Goal: Task Accomplishment & Management: Manage account settings

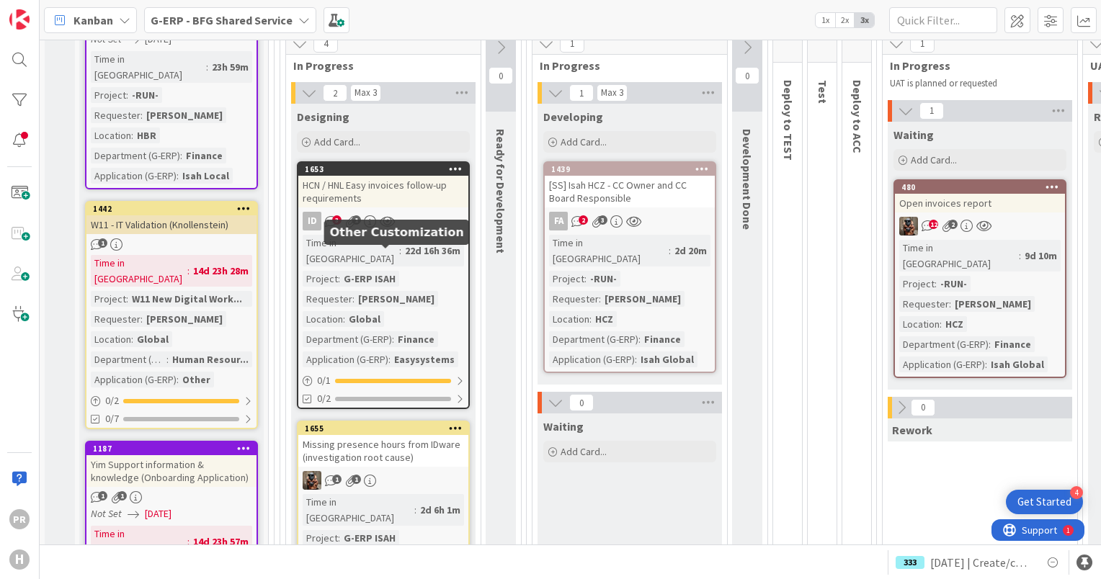
scroll to position [216, 0]
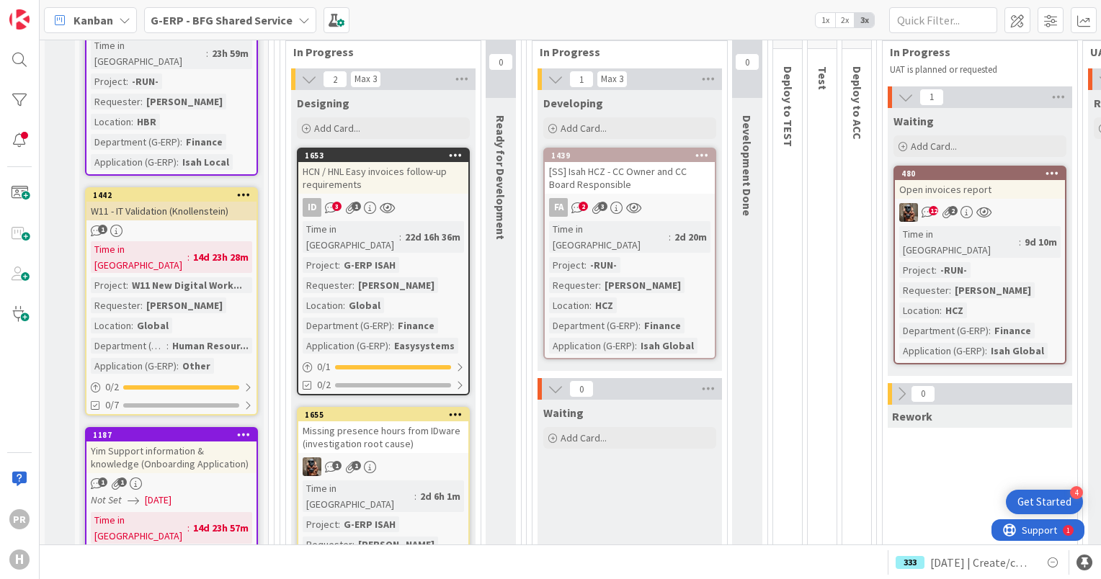
click at [418, 176] on div "HCN / HNL Easy invoices follow-up requirements" at bounding box center [383, 178] width 170 height 32
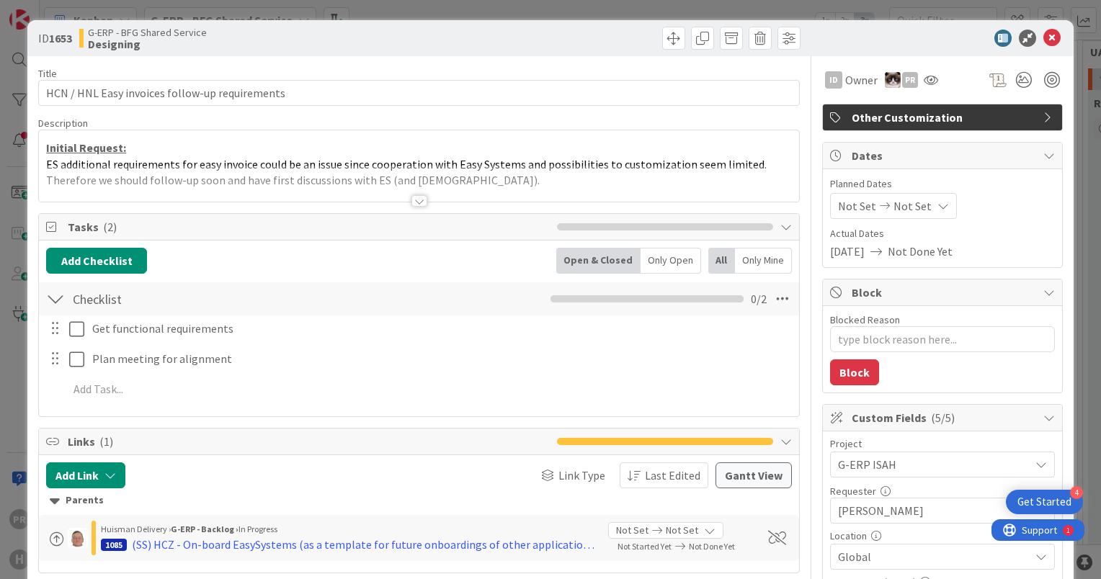
click at [412, 199] on div at bounding box center [420, 201] width 16 height 12
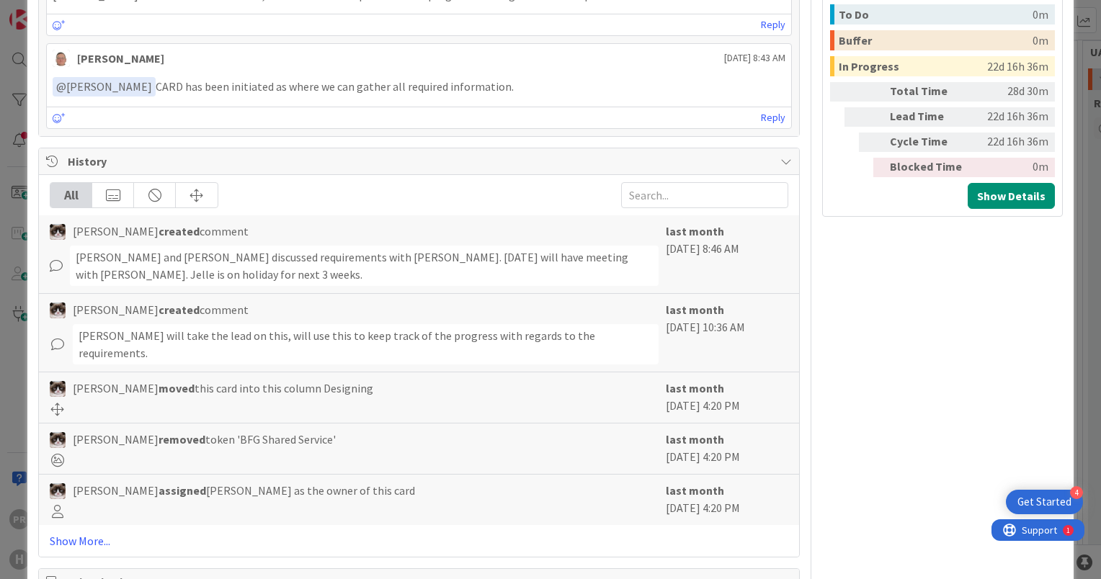
scroll to position [1136, 0]
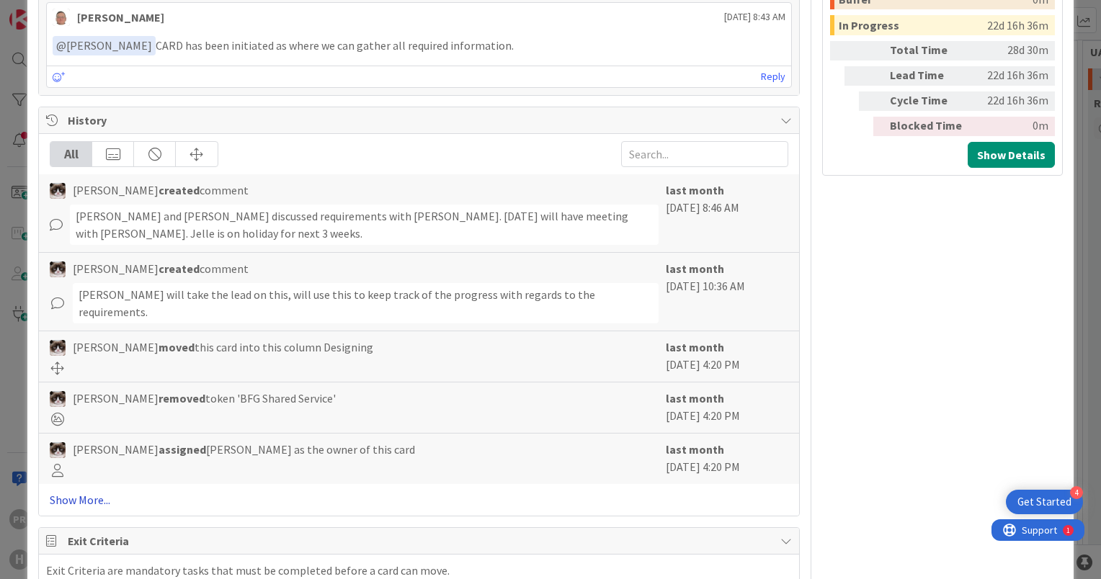
click at [87, 492] on link "Show More..." at bounding box center [419, 500] width 739 height 17
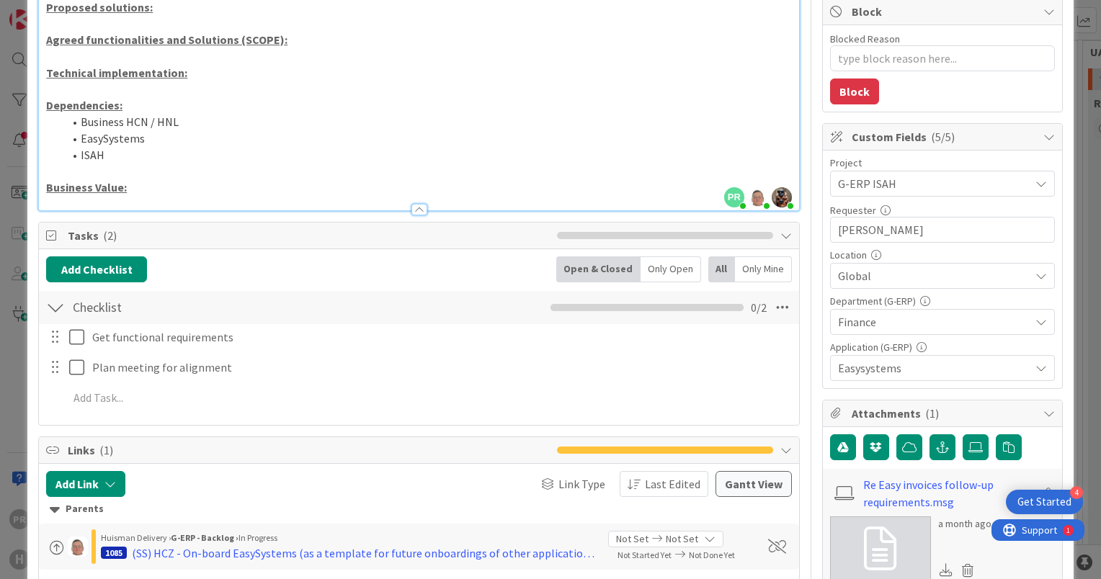
scroll to position [0, 0]
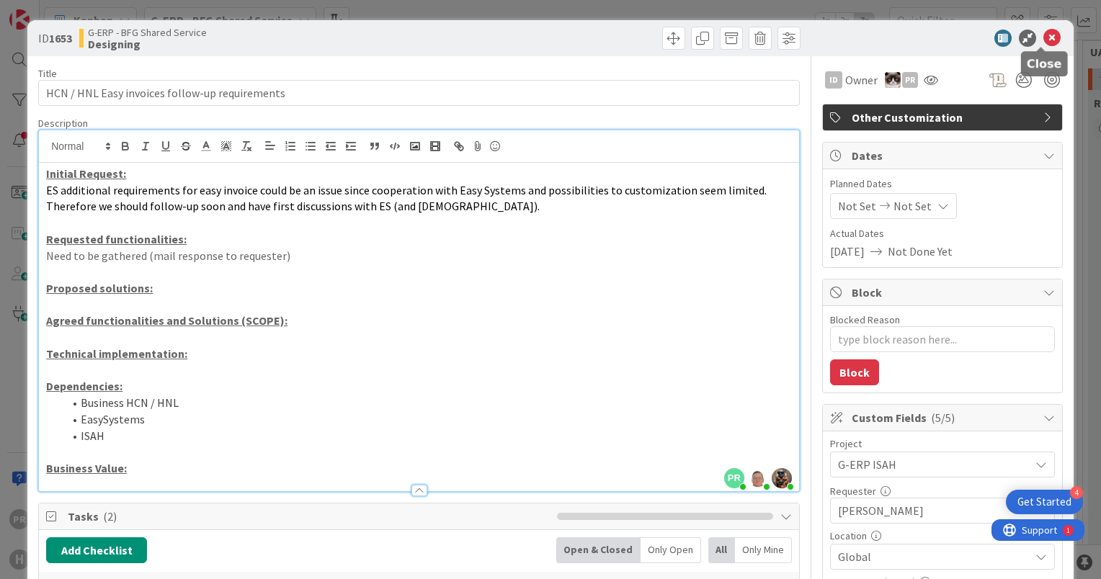
click at [1047, 37] on icon at bounding box center [1052, 38] width 17 height 17
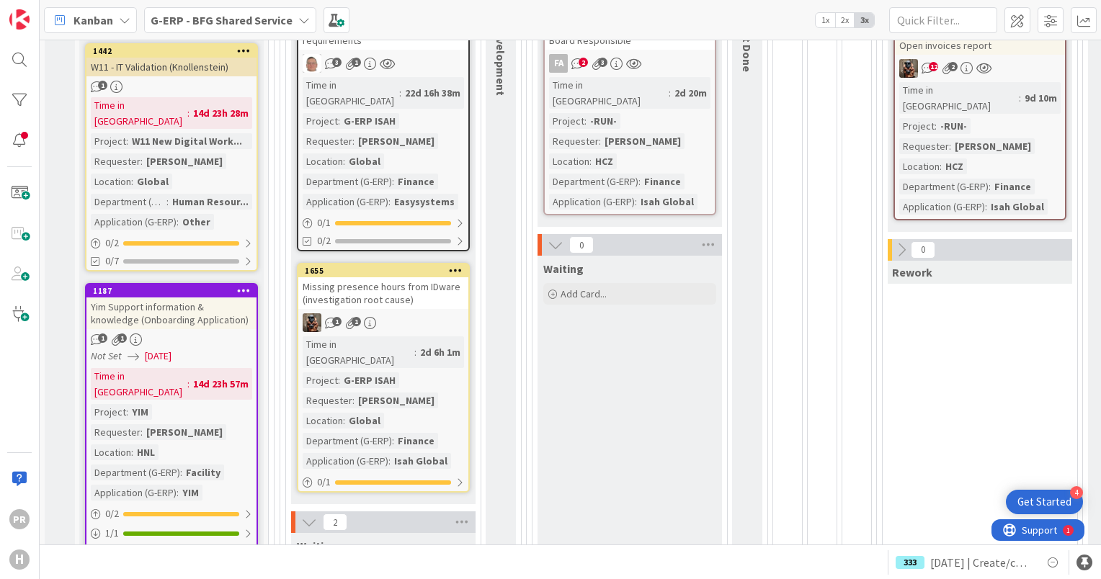
scroll to position [649, 0]
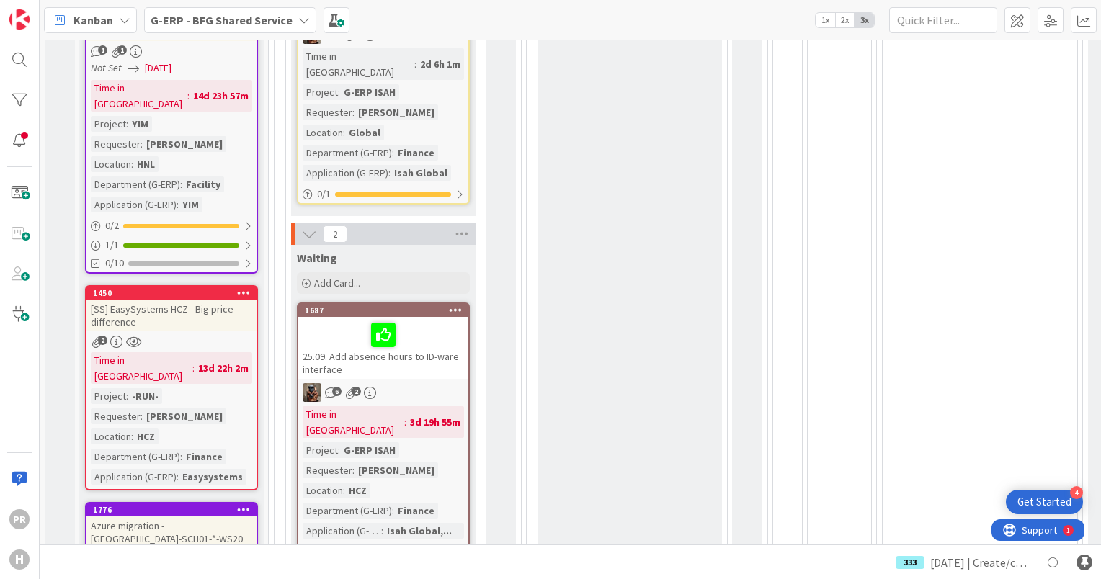
click at [412, 334] on div "25.09. Add absence hours to ID-ware interface" at bounding box center [383, 348] width 170 height 62
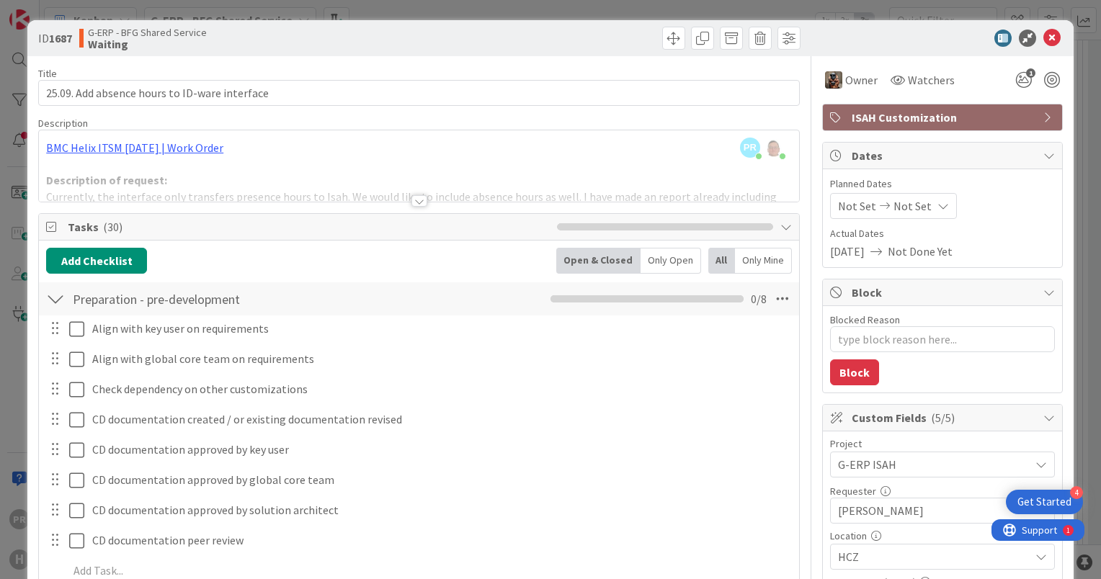
click at [418, 197] on div at bounding box center [420, 201] width 16 height 12
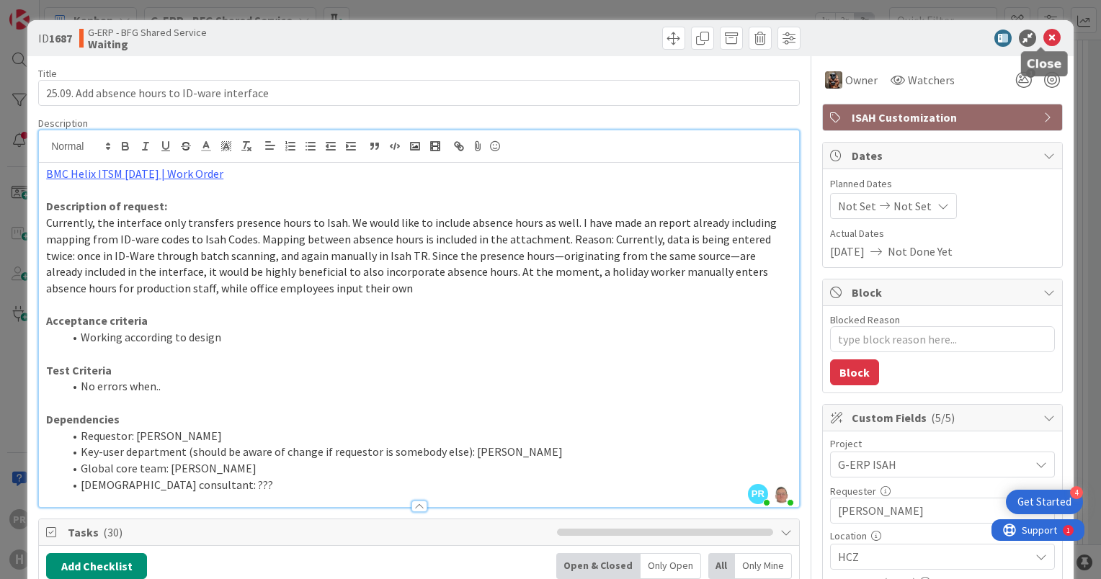
click at [1044, 35] on icon at bounding box center [1052, 38] width 17 height 17
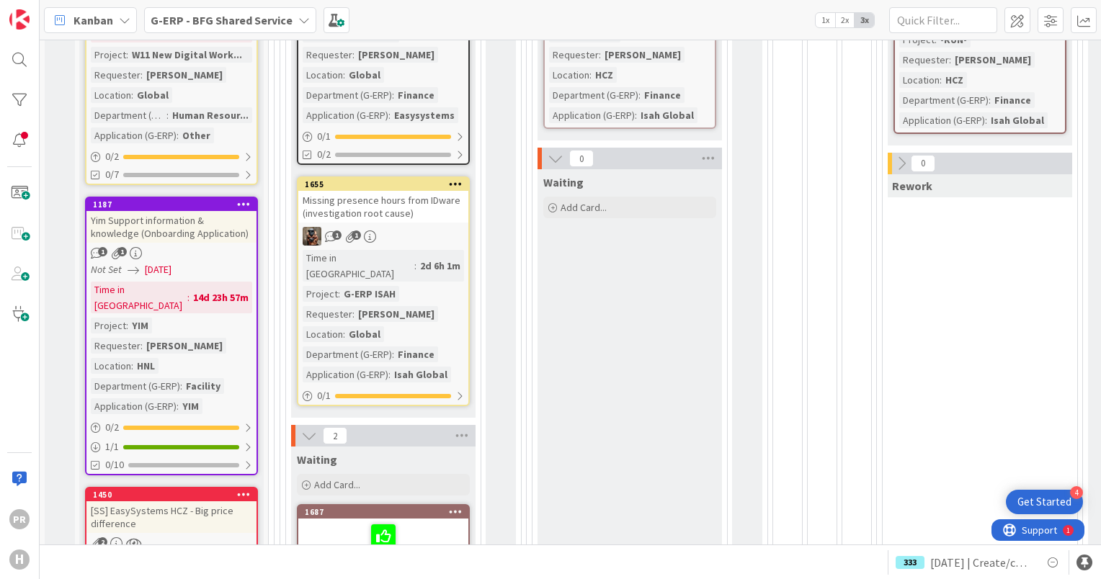
scroll to position [432, 0]
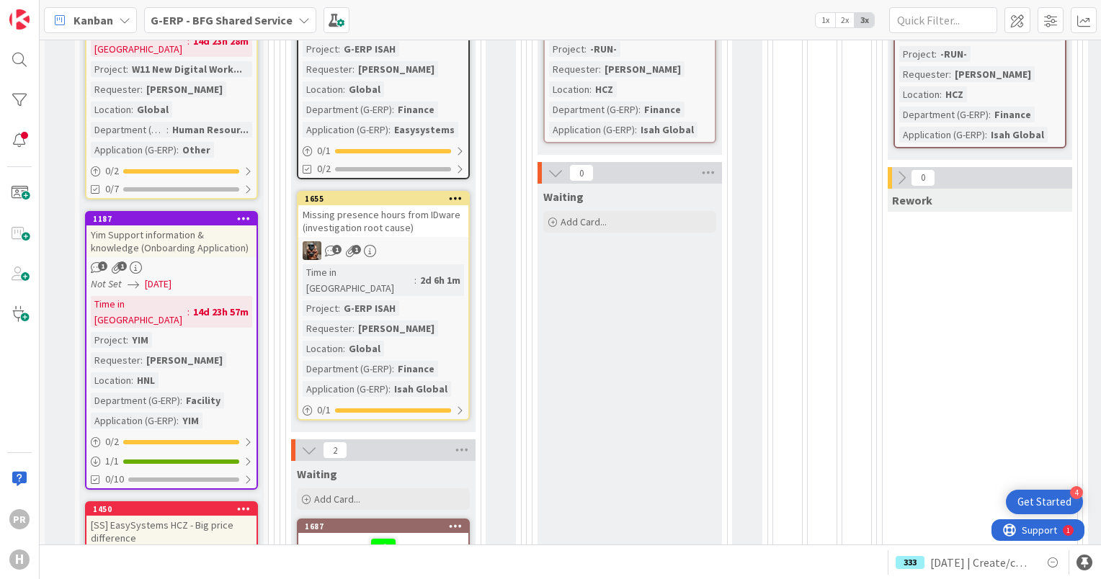
click at [420, 205] on div "Missing presence hours from IDware (investigation root cause)" at bounding box center [383, 221] width 170 height 32
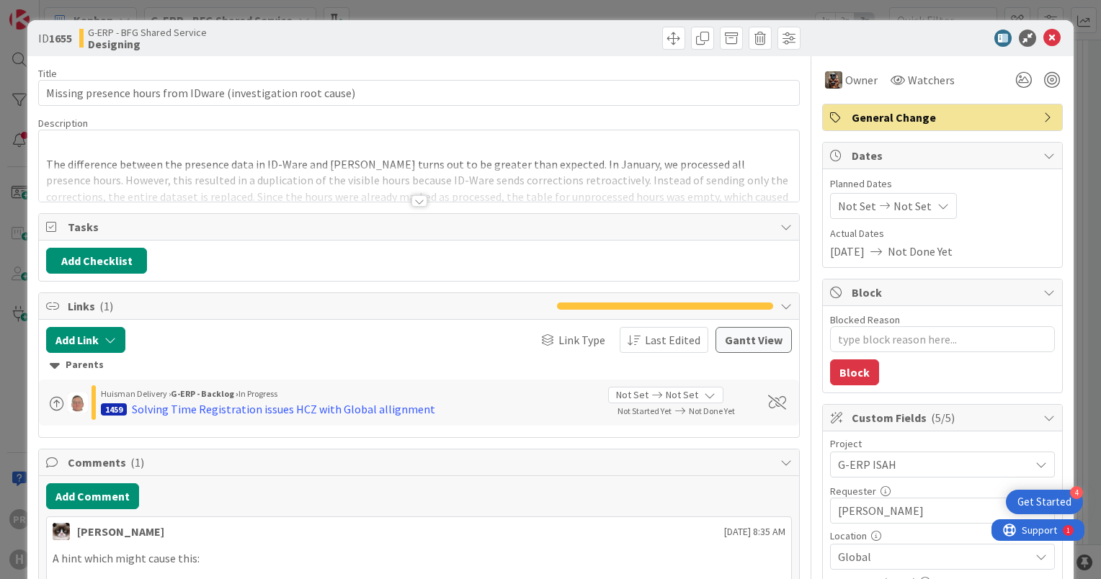
click at [405, 197] on div at bounding box center [419, 195] width 762 height 16
click at [416, 201] on div at bounding box center [420, 201] width 16 height 12
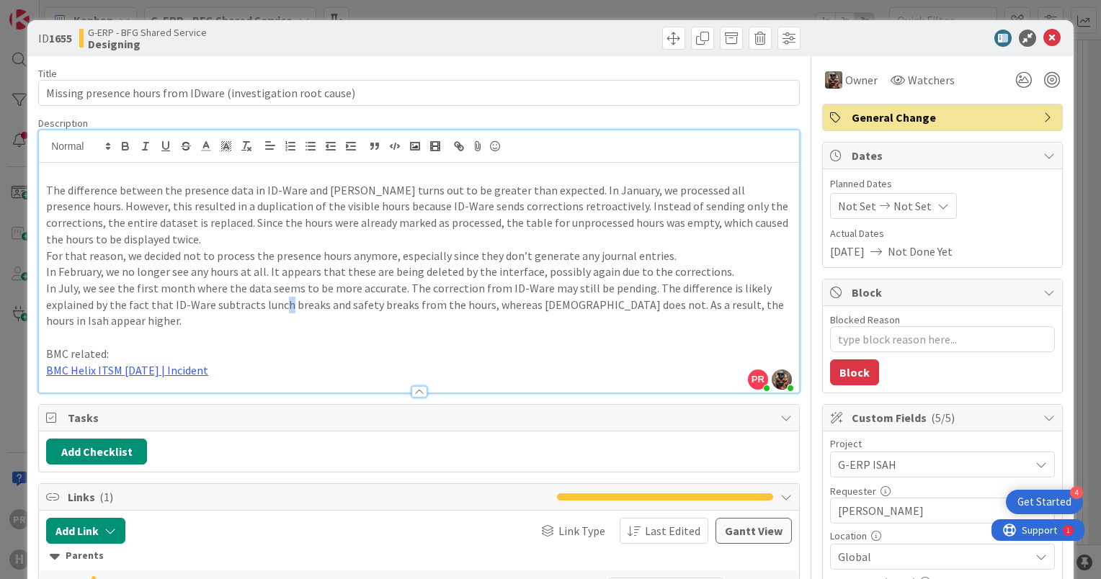
drag, startPoint x: 275, startPoint y: 302, endPoint x: 284, endPoint y: 303, distance: 8.7
click at [284, 303] on p "In July, we see the first month where the data seems to be more accurate. The c…" at bounding box center [419, 304] width 746 height 49
click at [228, 297] on p "In July, we see the first month where the data seems to be more accurate. The c…" at bounding box center [419, 304] width 746 height 49
click at [1044, 35] on icon at bounding box center [1052, 38] width 17 height 17
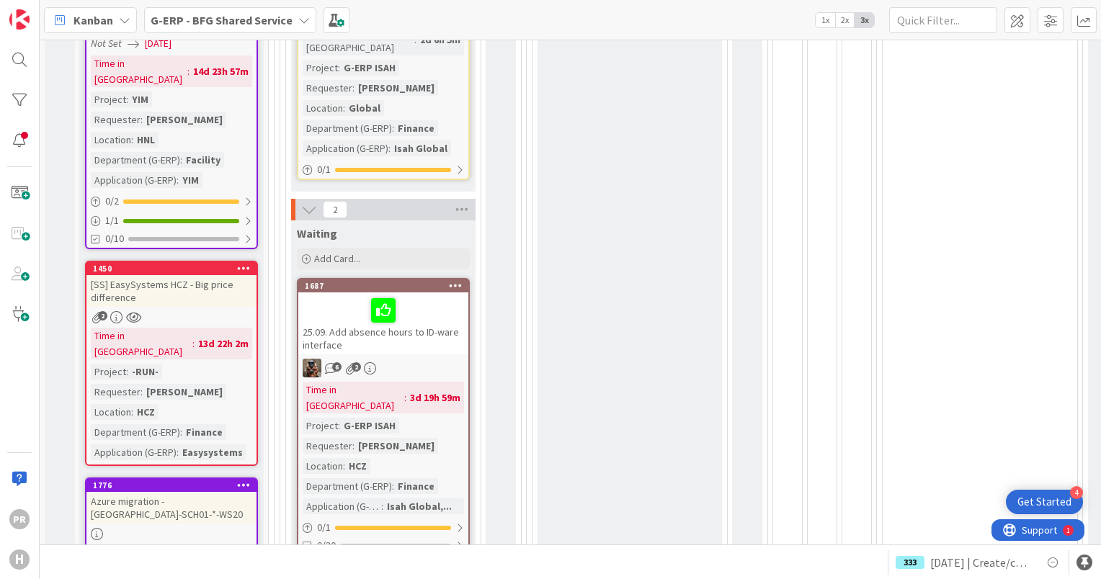
scroll to position [649, 0]
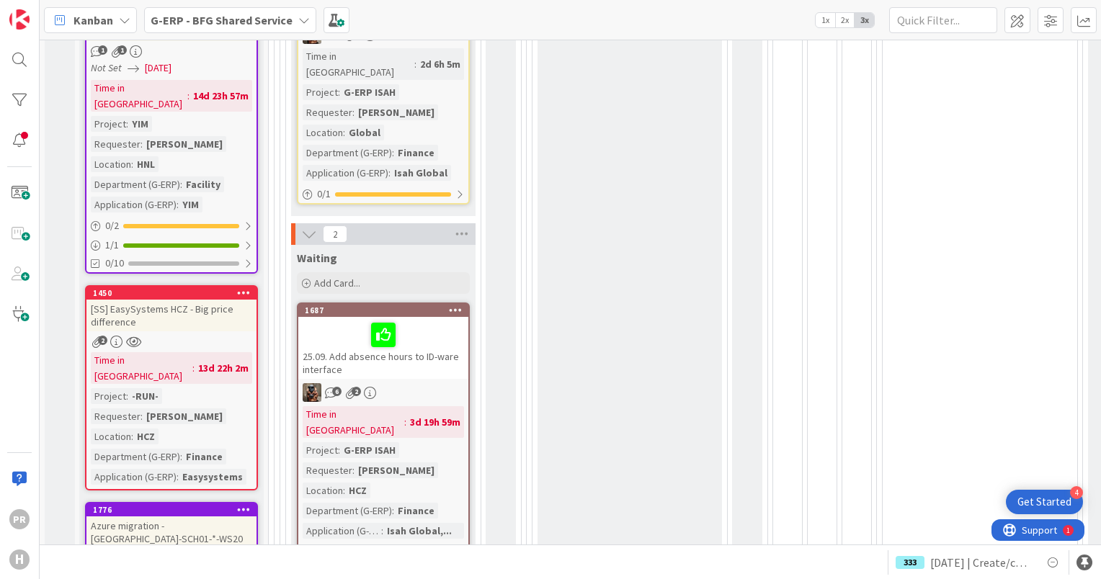
click at [430, 334] on div "25.09. Add absence hours to ID-ware interface" at bounding box center [383, 348] width 170 height 62
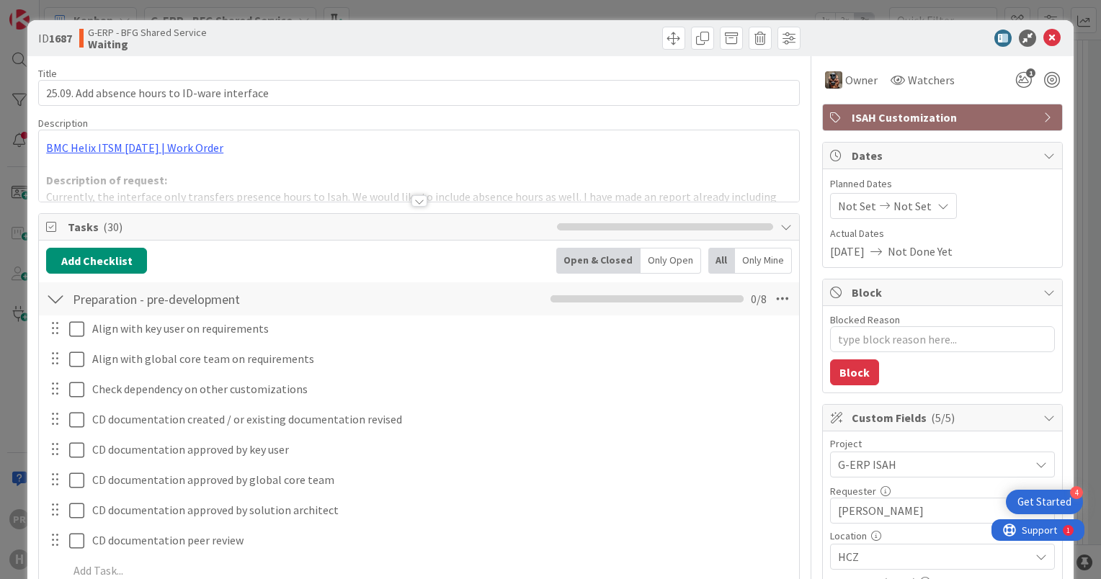
click at [412, 204] on div at bounding box center [420, 201] width 16 height 12
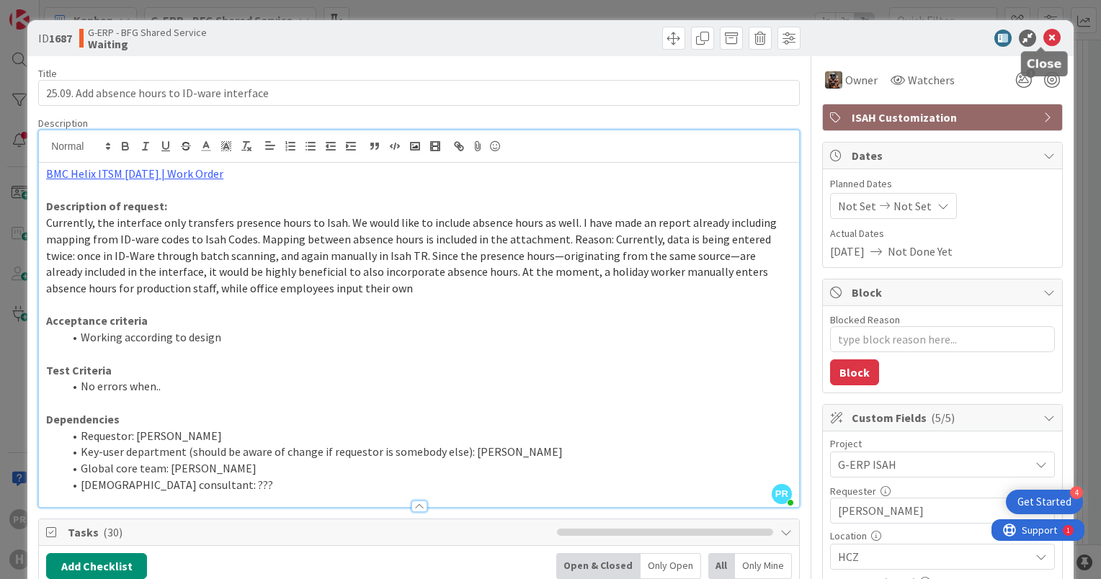
click at [1044, 39] on icon at bounding box center [1052, 38] width 17 height 17
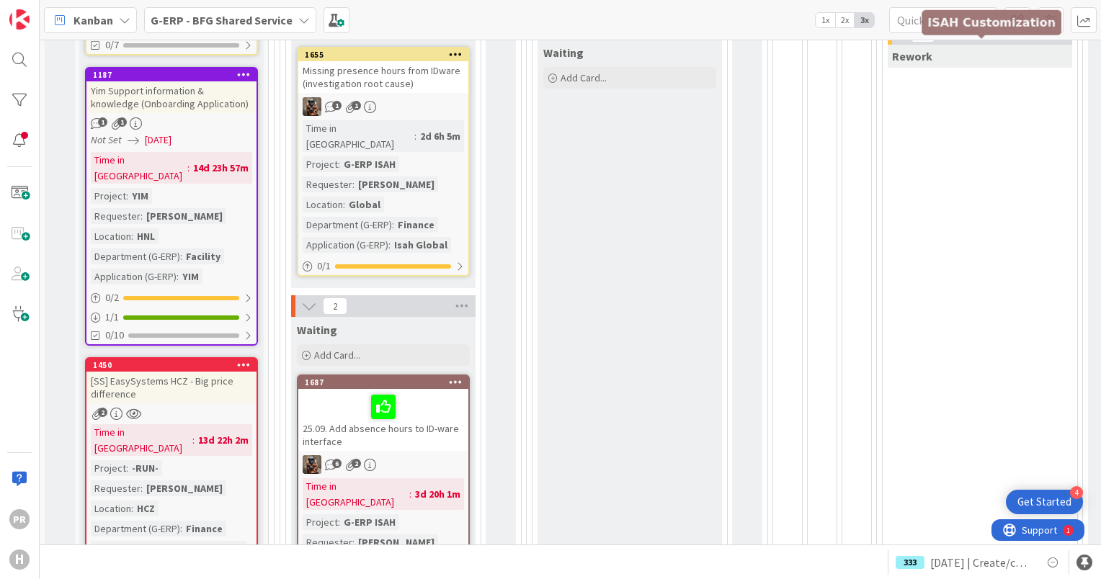
scroll to position [579, 0]
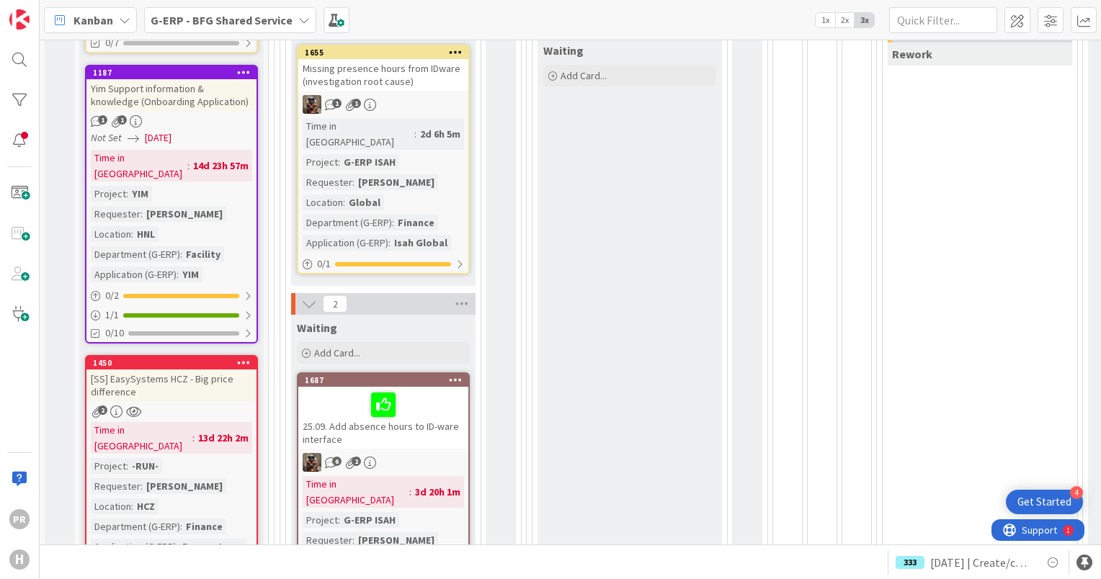
click at [437, 95] on div "1 1" at bounding box center [383, 104] width 170 height 19
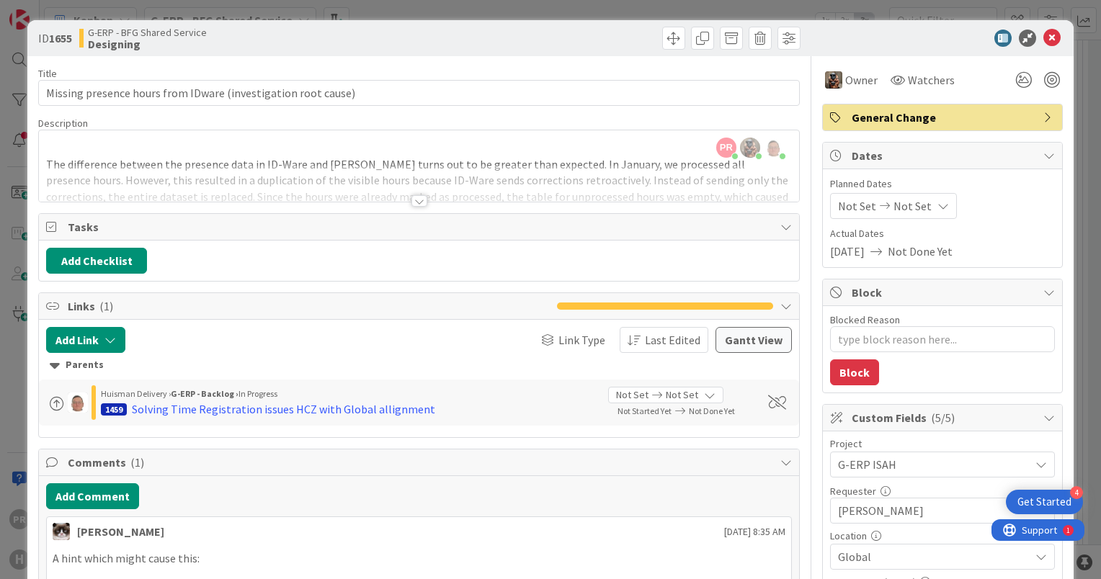
click at [412, 205] on div at bounding box center [420, 201] width 16 height 12
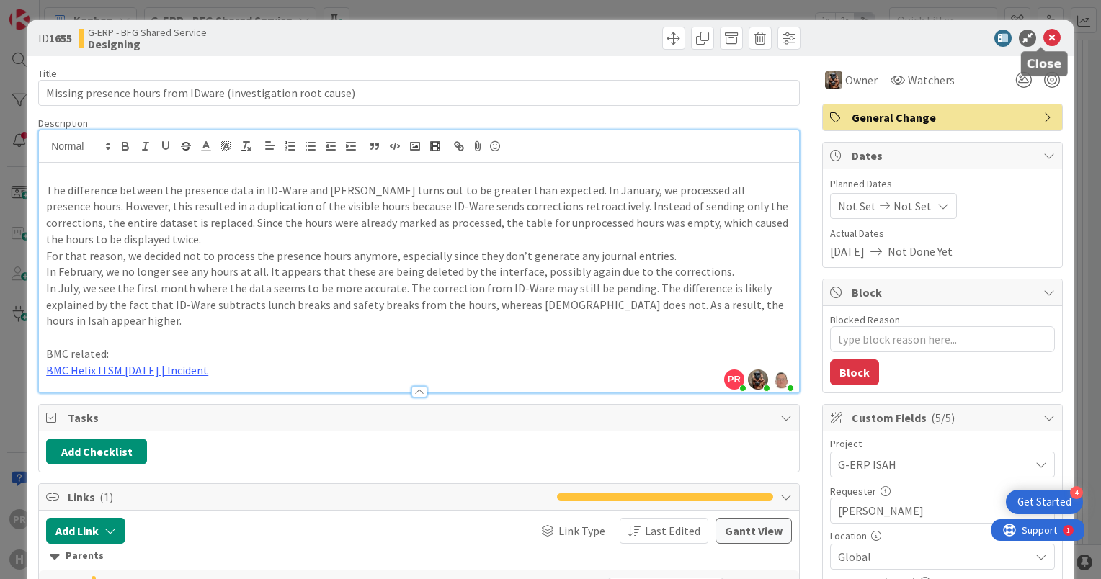
drag, startPoint x: 1042, startPoint y: 37, endPoint x: 924, endPoint y: 70, distance: 122.6
click at [1044, 37] on icon at bounding box center [1052, 38] width 17 height 17
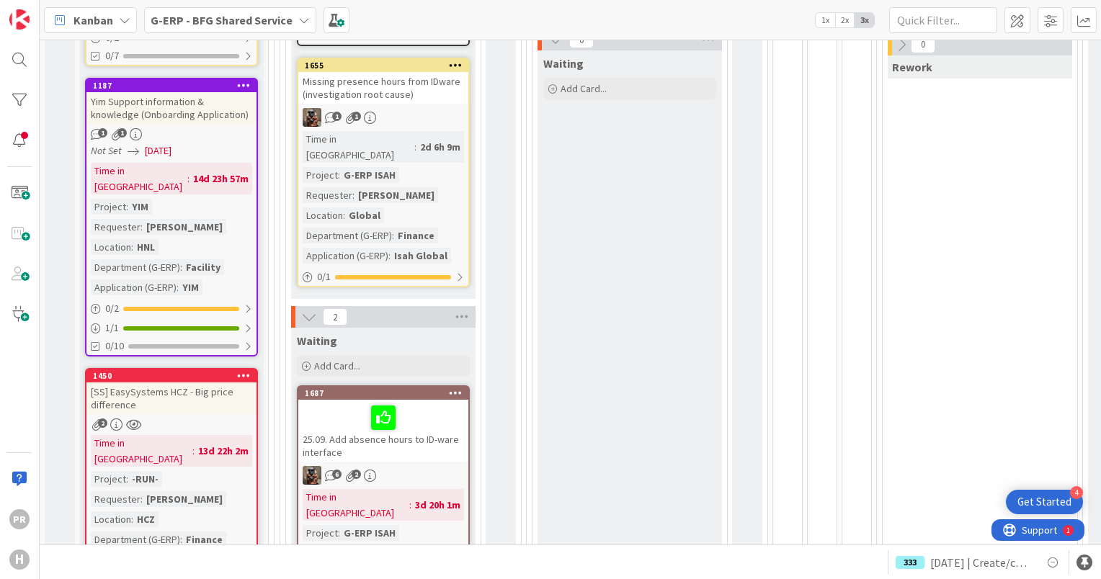
scroll to position [854, 0]
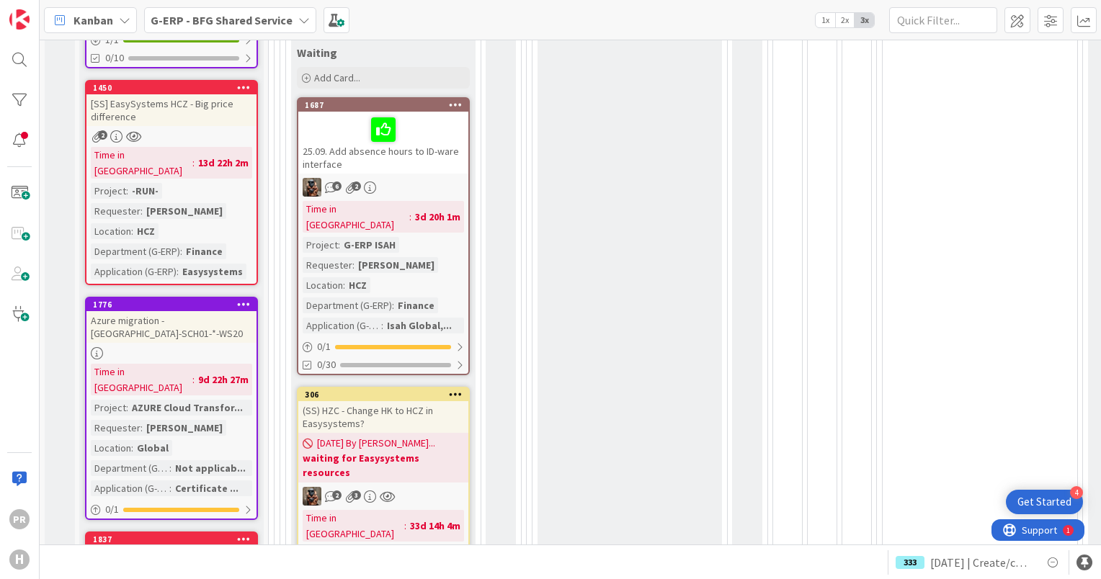
click at [428, 123] on div "25.09. Add absence hours to ID-ware interface" at bounding box center [383, 143] width 170 height 62
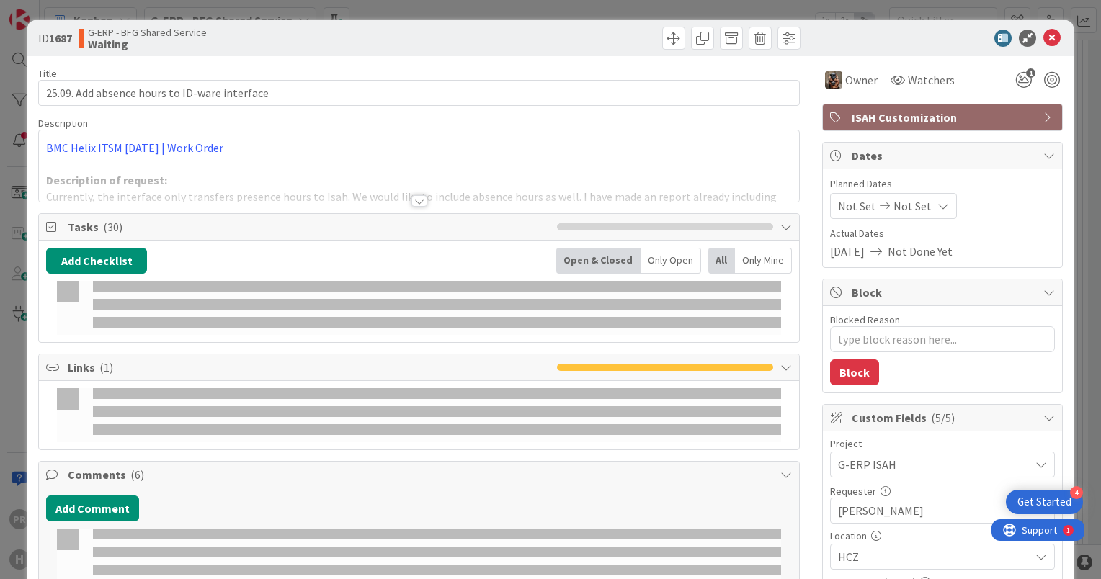
click at [404, 226] on span "Tasks ( 30 )" at bounding box center [309, 226] width 482 height 17
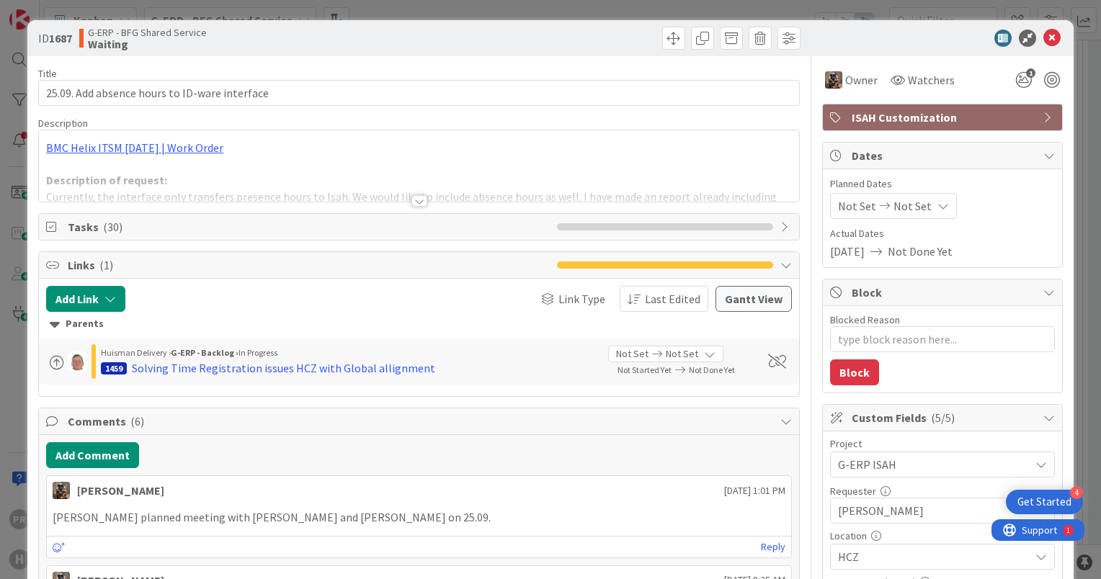
type textarea "x"
click at [412, 205] on div at bounding box center [420, 201] width 16 height 12
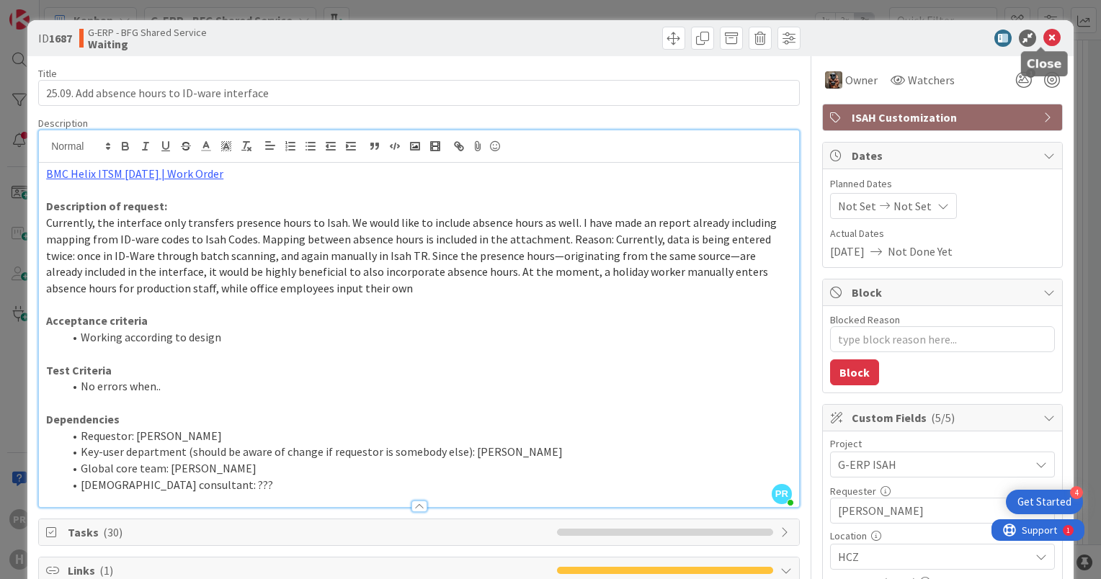
click at [1047, 35] on icon at bounding box center [1052, 38] width 17 height 17
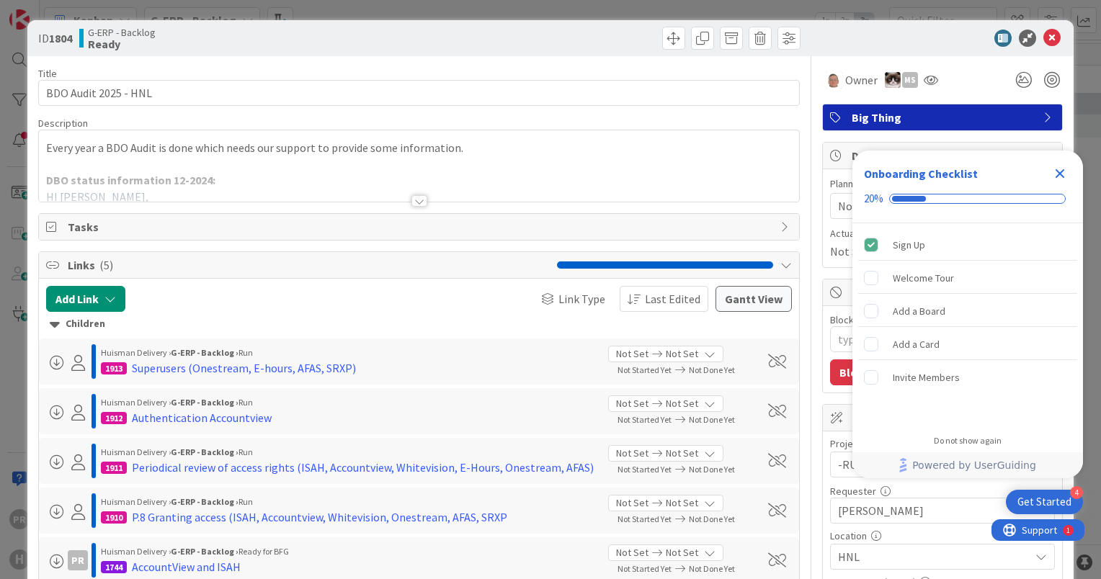
click at [574, 163] on p at bounding box center [419, 164] width 746 height 17
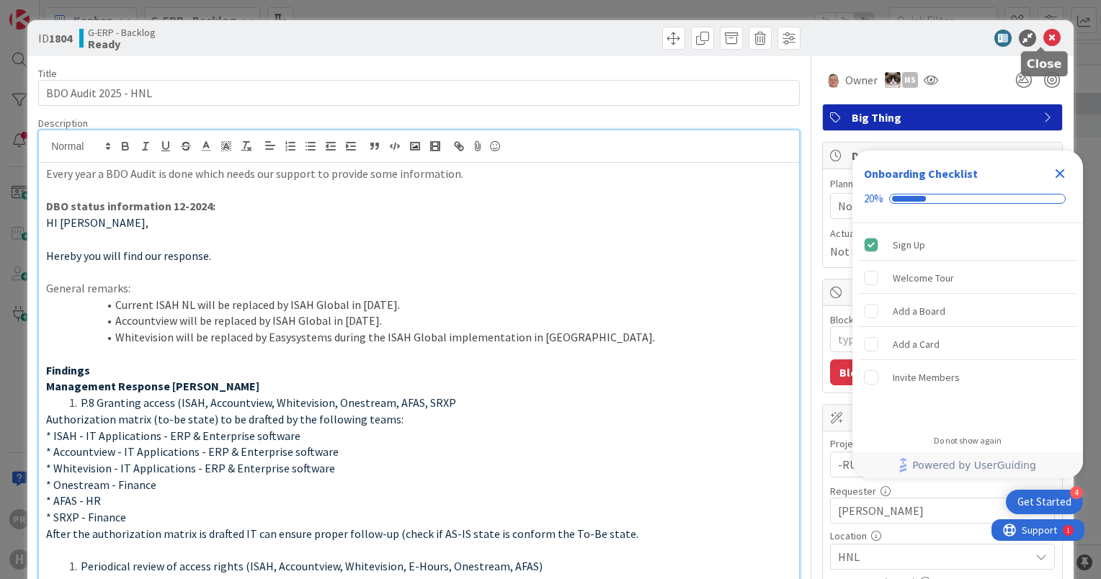
click at [1047, 40] on icon at bounding box center [1052, 38] width 17 height 17
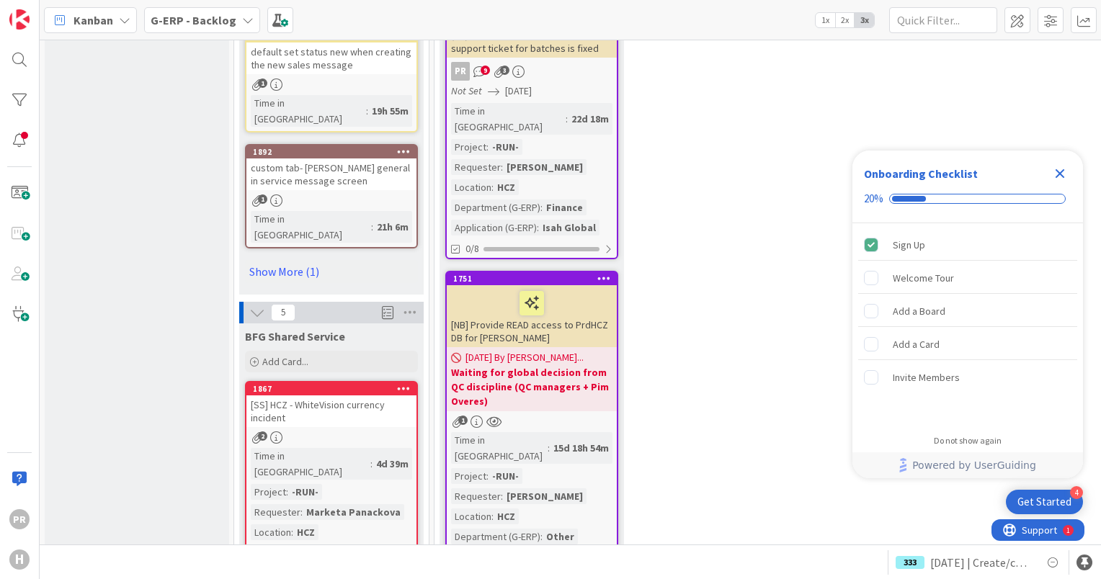
scroll to position [3027, 0]
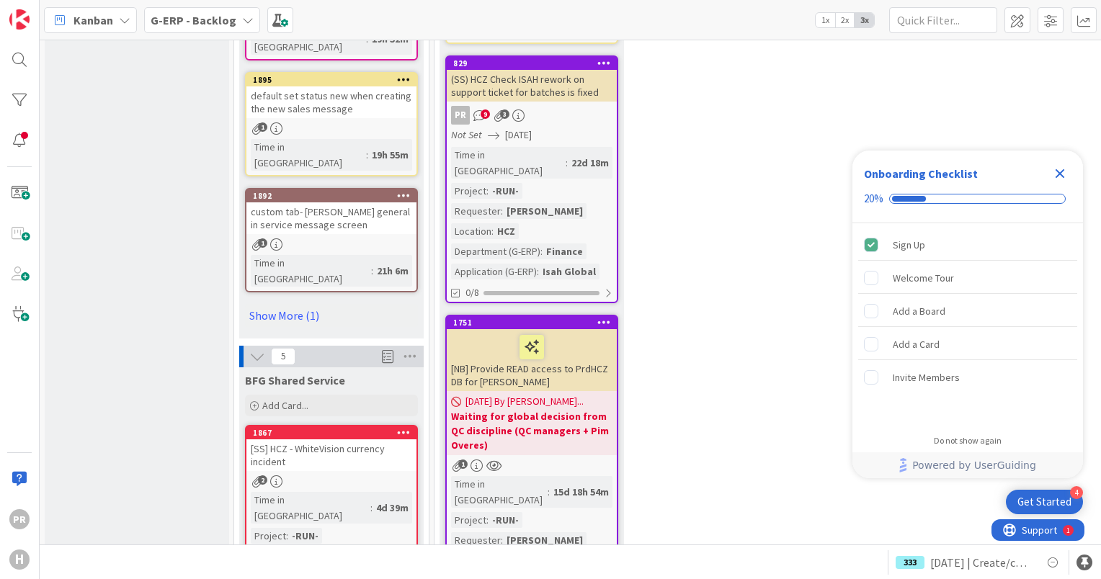
click at [166, 20] on b "G-ERP - Backlog" at bounding box center [194, 20] width 86 height 14
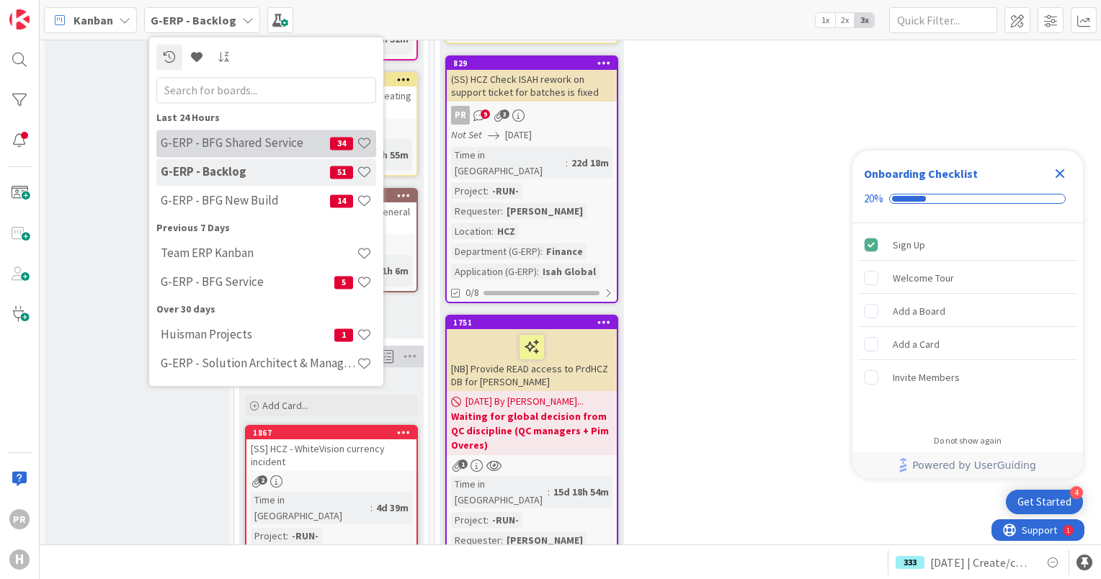
click at [221, 133] on div "G-ERP - BFG Shared Service 34" at bounding box center [266, 143] width 220 height 27
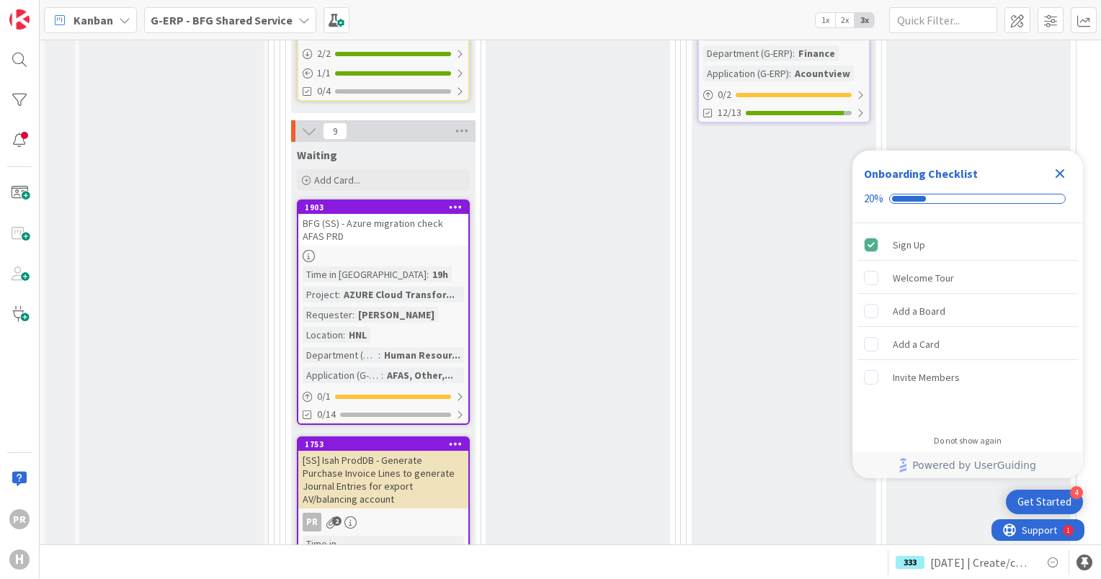
scroll to position [2450, 0]
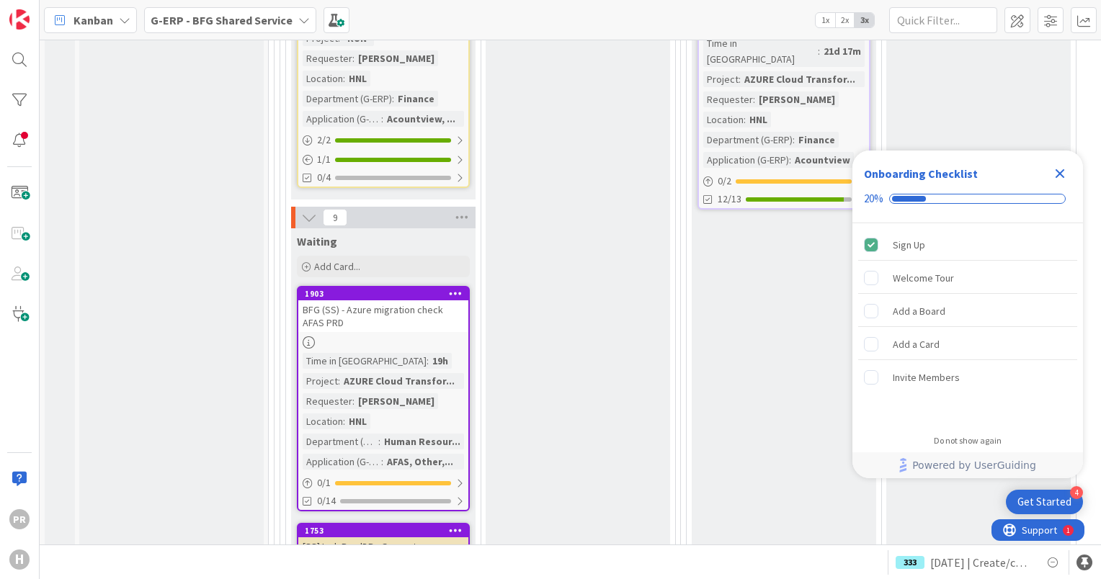
click at [412, 301] on div "BFG (SS) - Azure migration check AFAS PRD" at bounding box center [383, 317] width 170 height 32
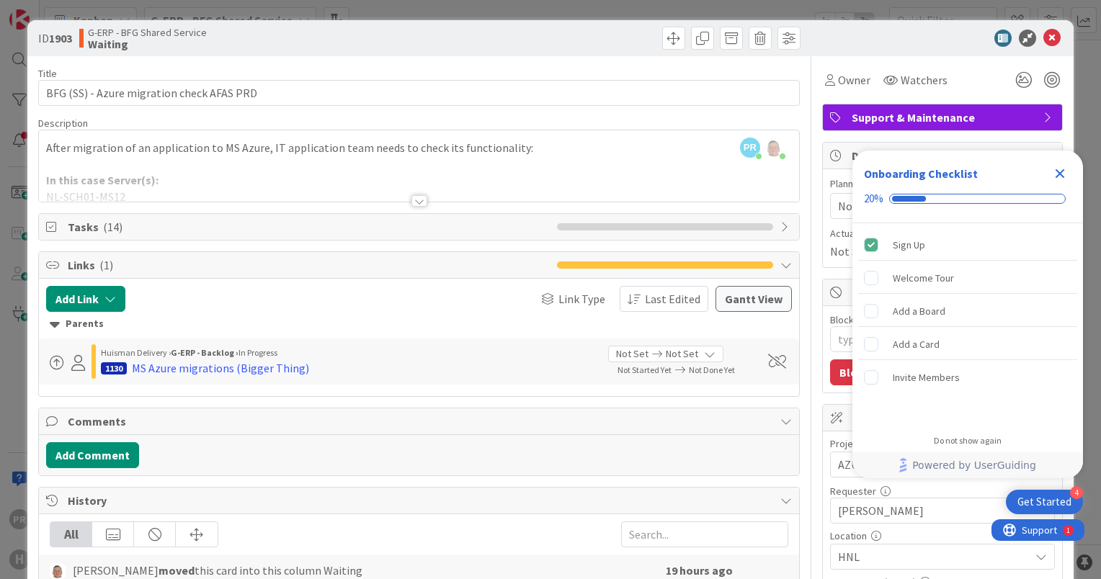
click at [1057, 169] on icon "Close Checklist" at bounding box center [1060, 173] width 9 height 9
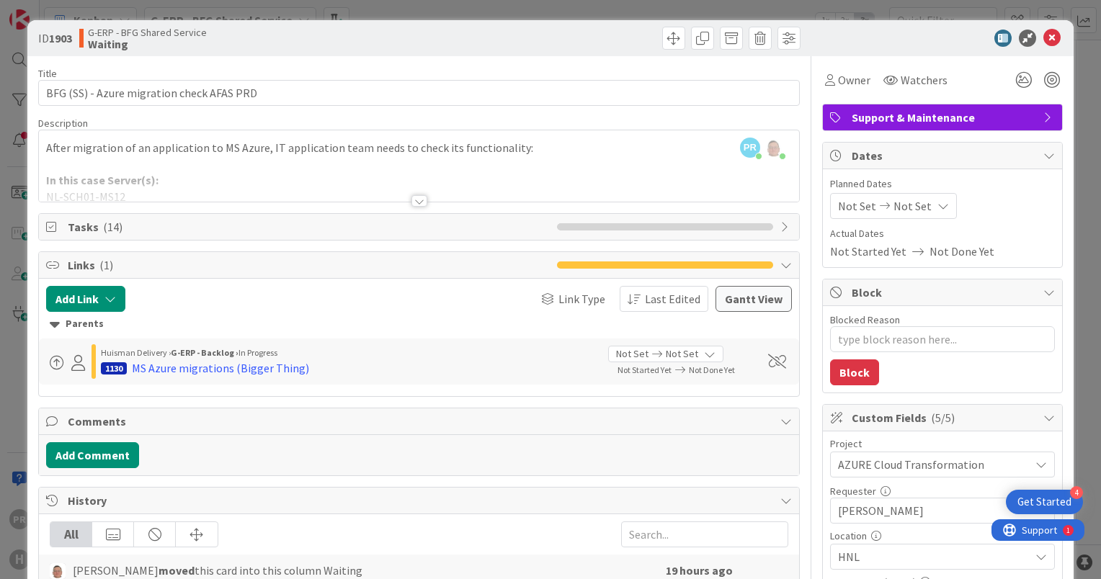
click at [416, 199] on div at bounding box center [420, 201] width 16 height 12
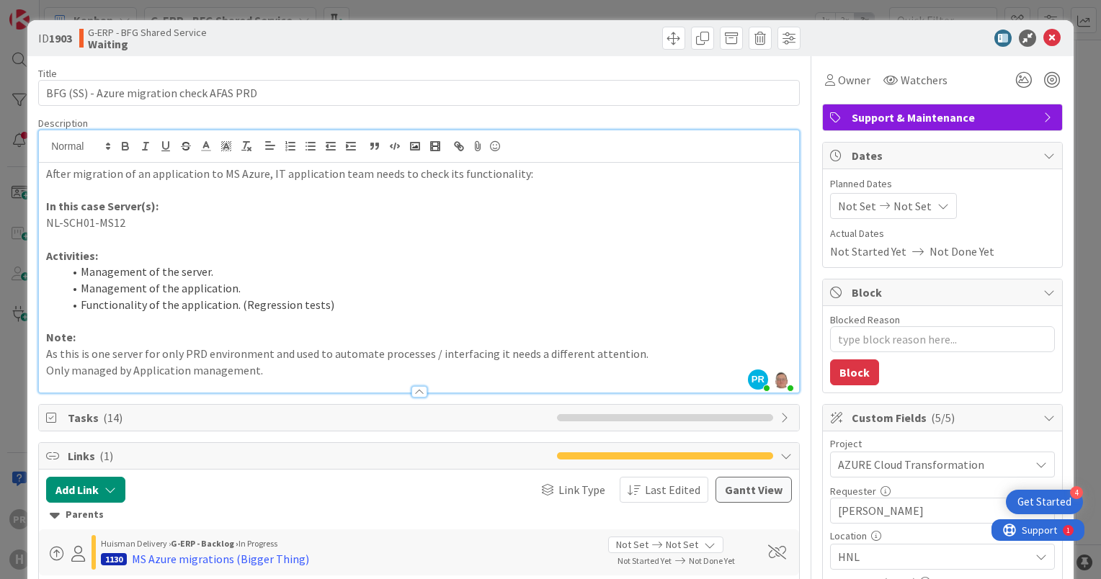
click at [155, 291] on li "Management of the application." at bounding box center [427, 288] width 729 height 17
click at [158, 326] on p at bounding box center [419, 321] width 746 height 17
click at [267, 376] on p "Only managed by Application management." at bounding box center [419, 371] width 746 height 17
click at [1047, 37] on icon at bounding box center [1052, 38] width 17 height 17
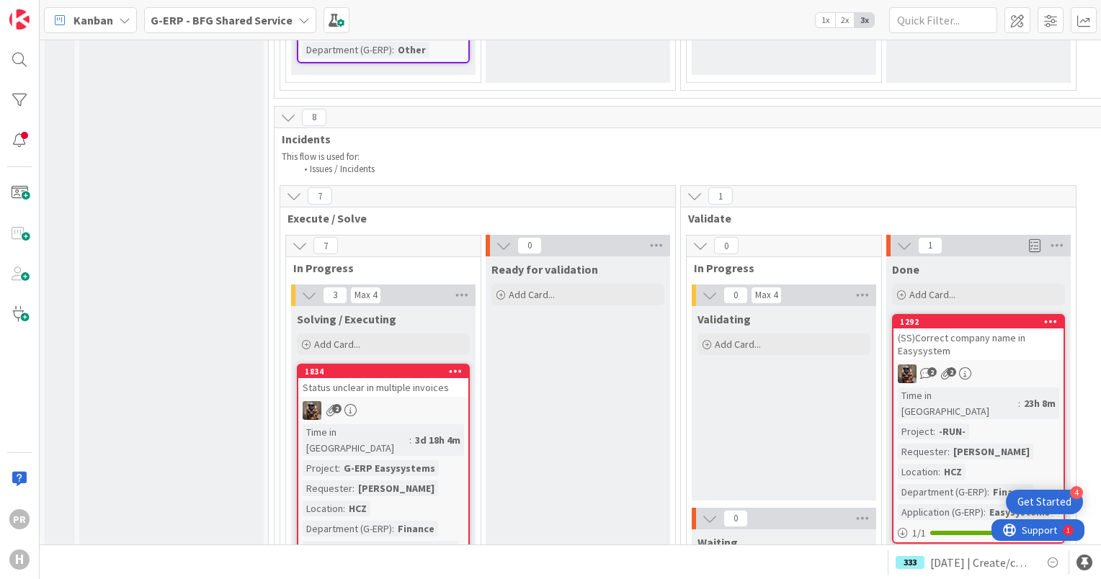
scroll to position [4973, 0]
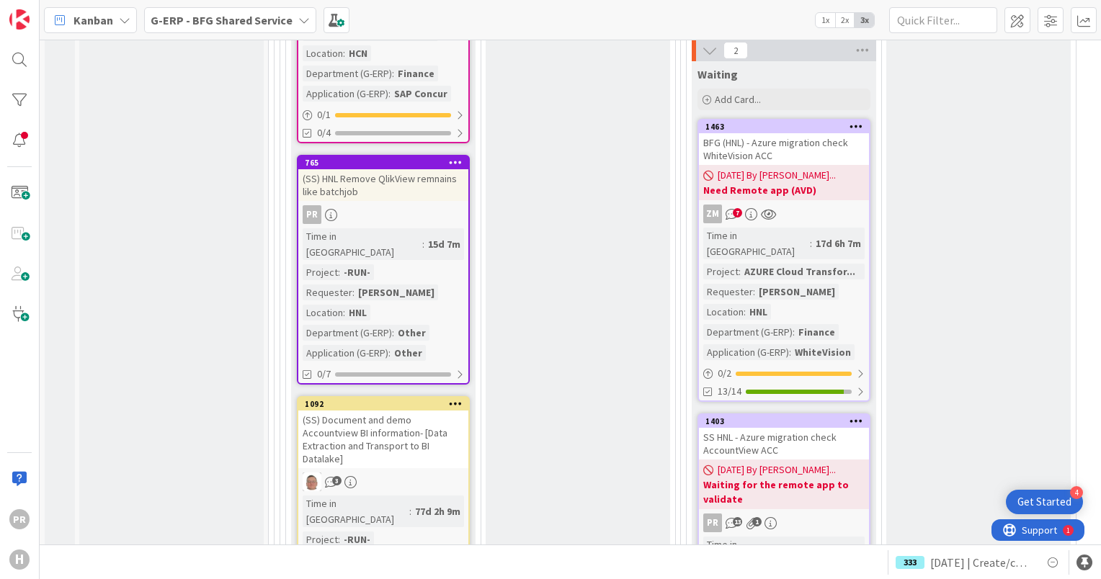
scroll to position [1946, 0]
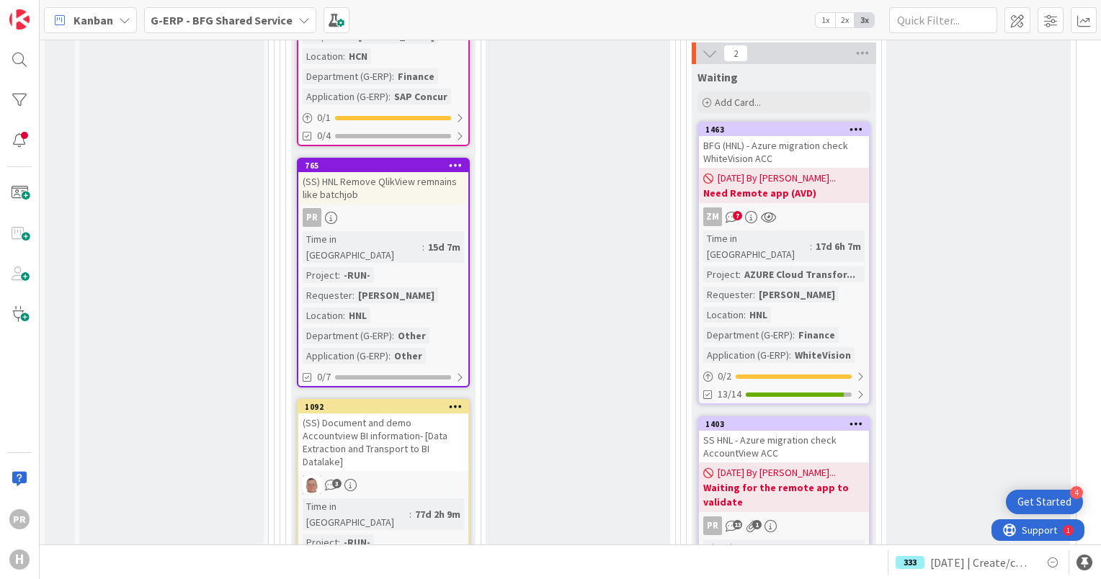
click at [791, 136] on div "BFG (HNL) - Azure migration check WhiteVision ACC" at bounding box center [784, 152] width 170 height 32
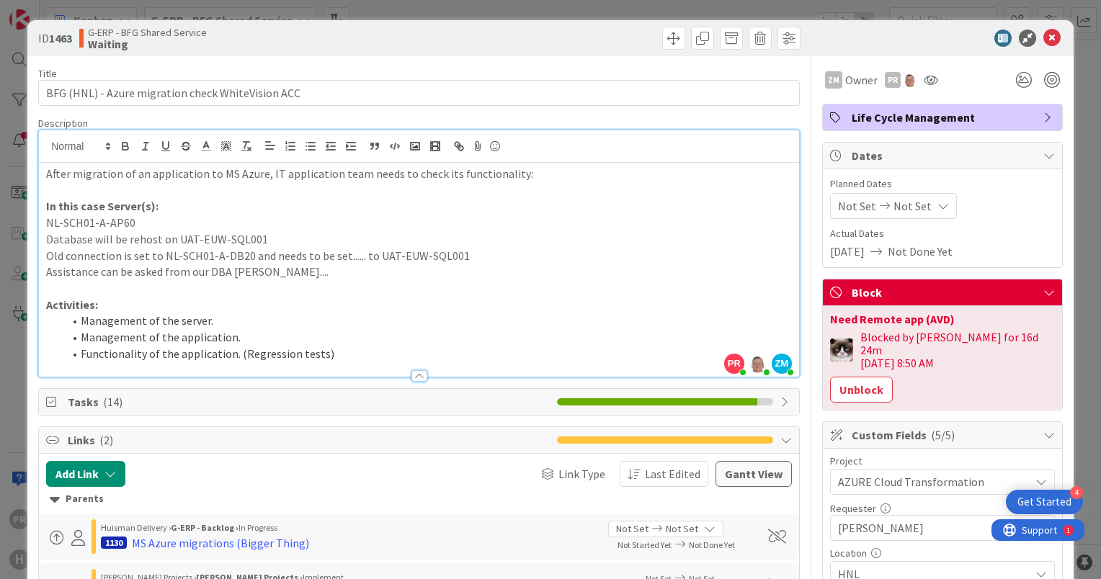
click at [524, 148] on div "PR Parveen Rana just joined leon Dolje just joined ZM Zheng Mia just joined Aft…" at bounding box center [419, 253] width 760 height 246
click at [1044, 37] on icon at bounding box center [1052, 38] width 17 height 17
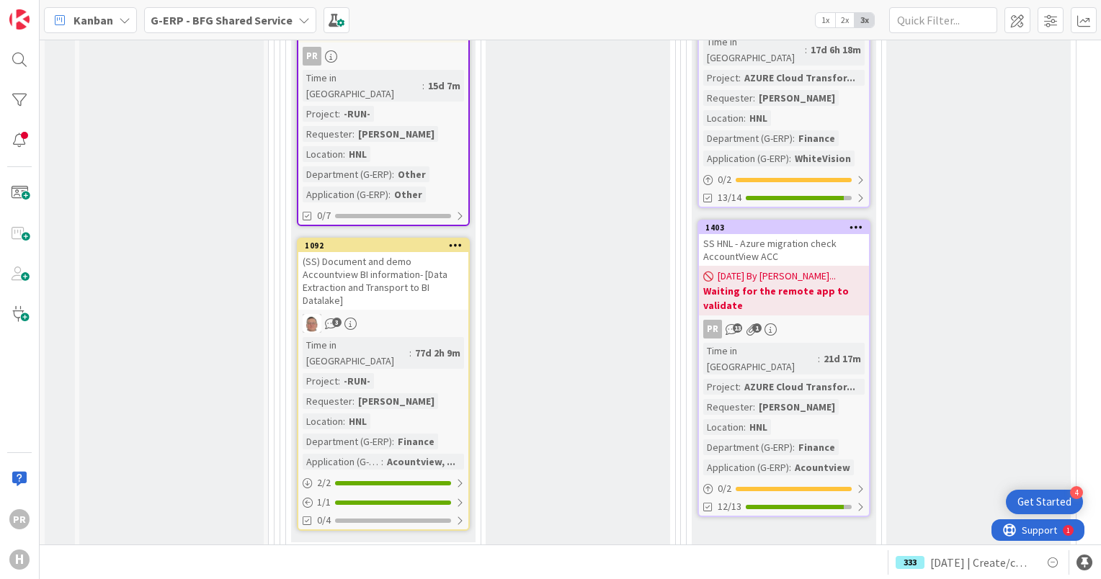
scroll to position [2079, 0]
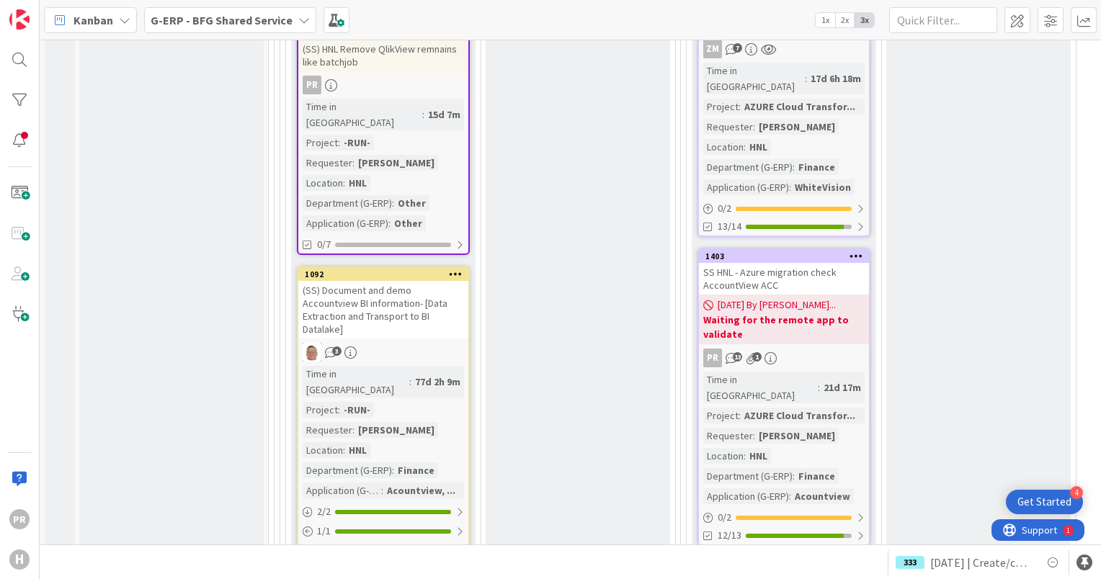
click at [777, 263] on div "SS HNL - Azure migration check AccountView ACC" at bounding box center [784, 279] width 170 height 32
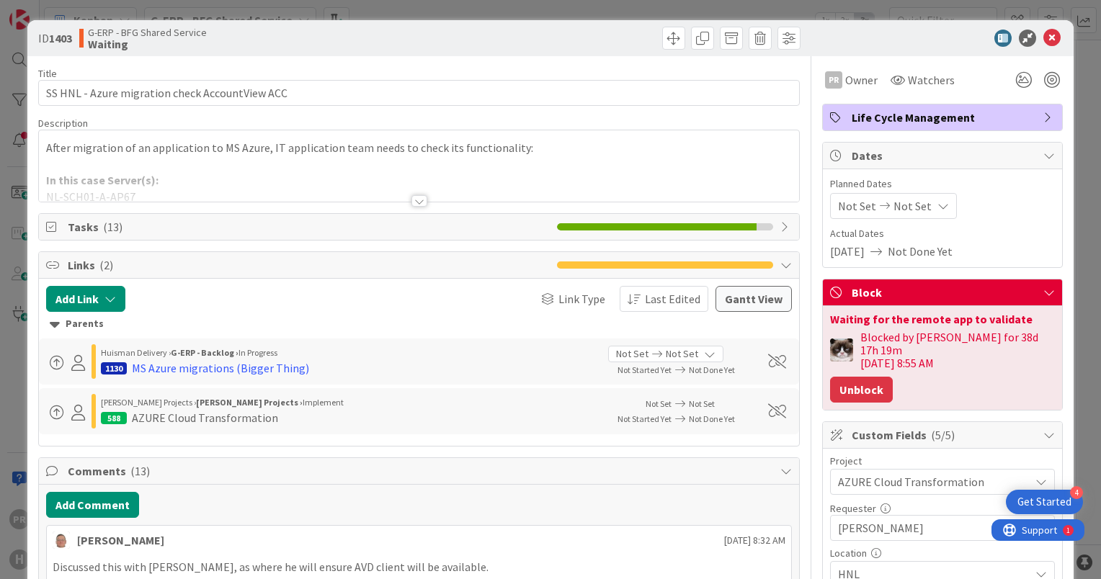
click at [856, 378] on button "Unblock" at bounding box center [861, 390] width 63 height 26
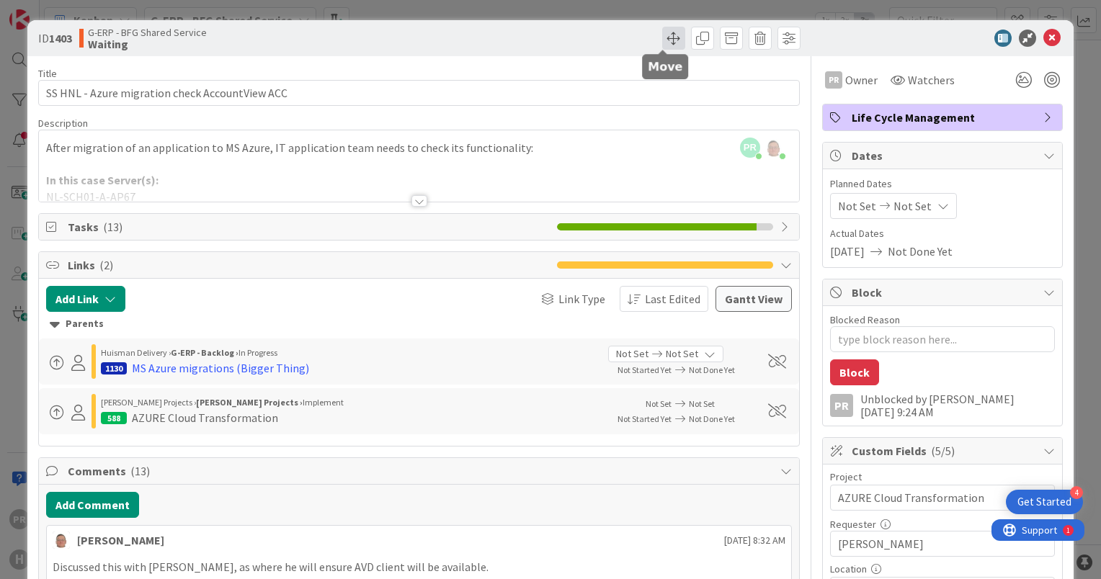
click at [662, 37] on span at bounding box center [673, 38] width 23 height 23
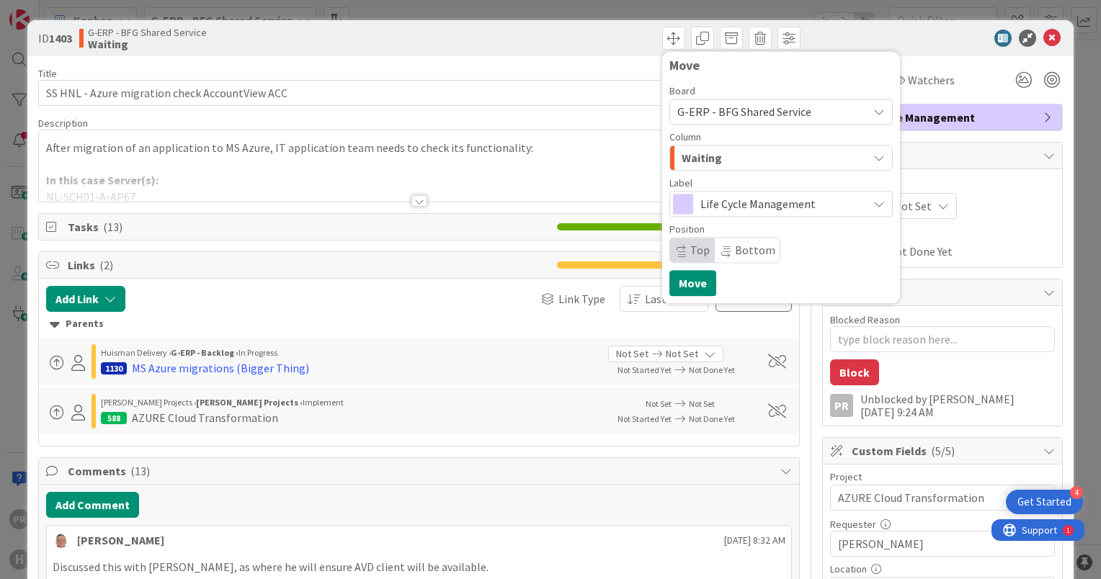
click at [702, 159] on span "Waiting" at bounding box center [702, 157] width 40 height 19
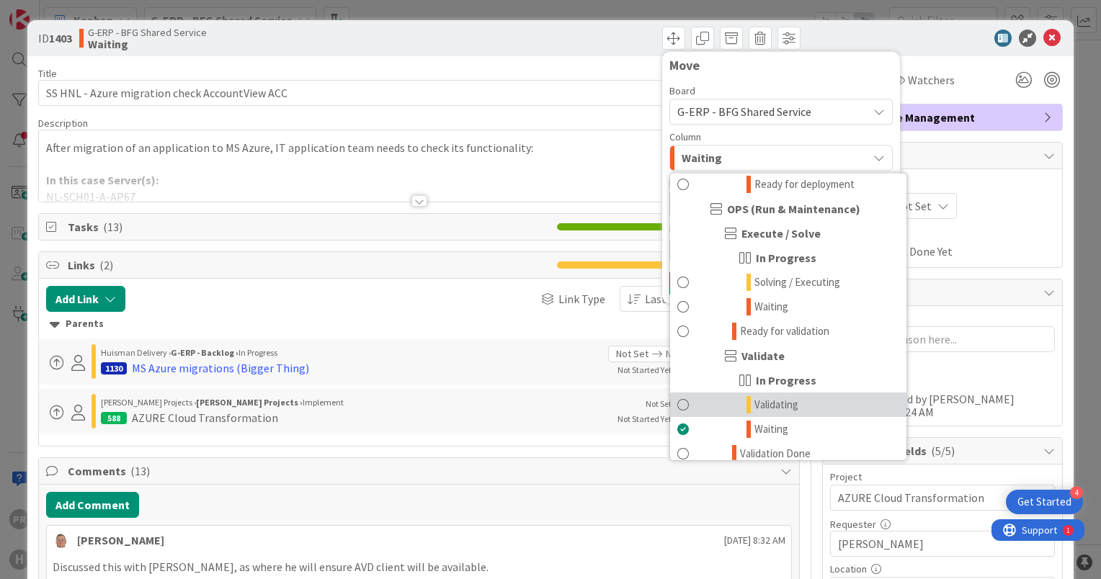
scroll to position [793, 0]
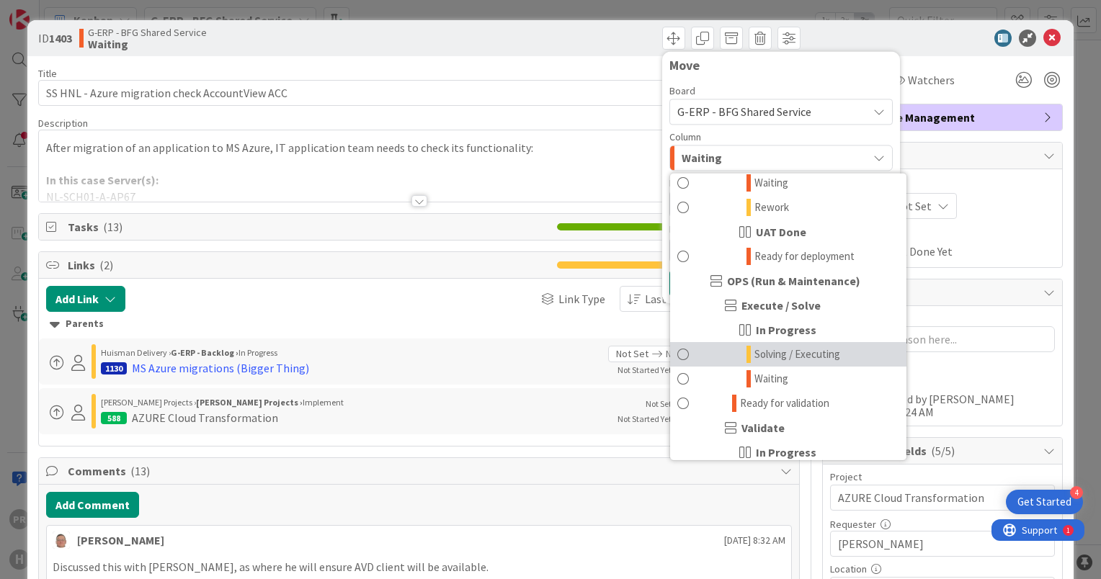
click at [792, 353] on span "Solving / Executing" at bounding box center [798, 354] width 86 height 17
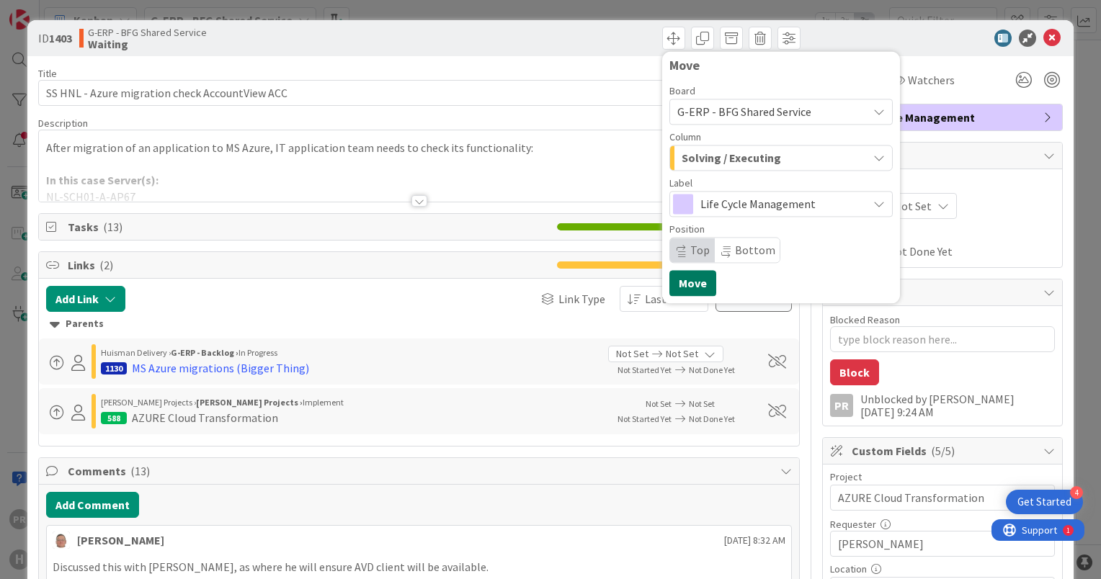
click at [693, 283] on button "Move" at bounding box center [693, 283] width 47 height 26
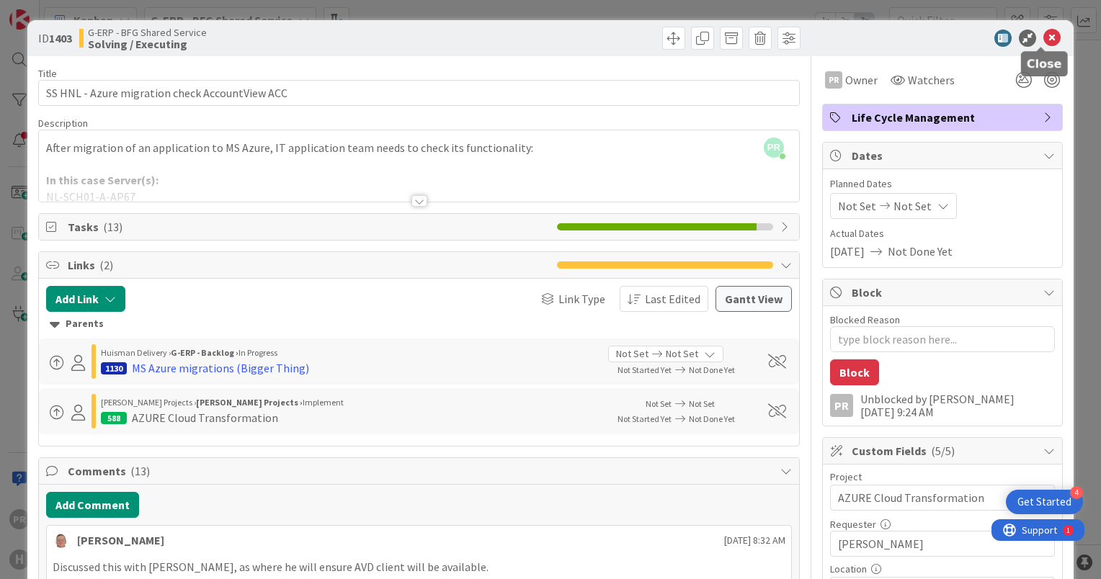
click at [1044, 37] on icon at bounding box center [1052, 38] width 17 height 17
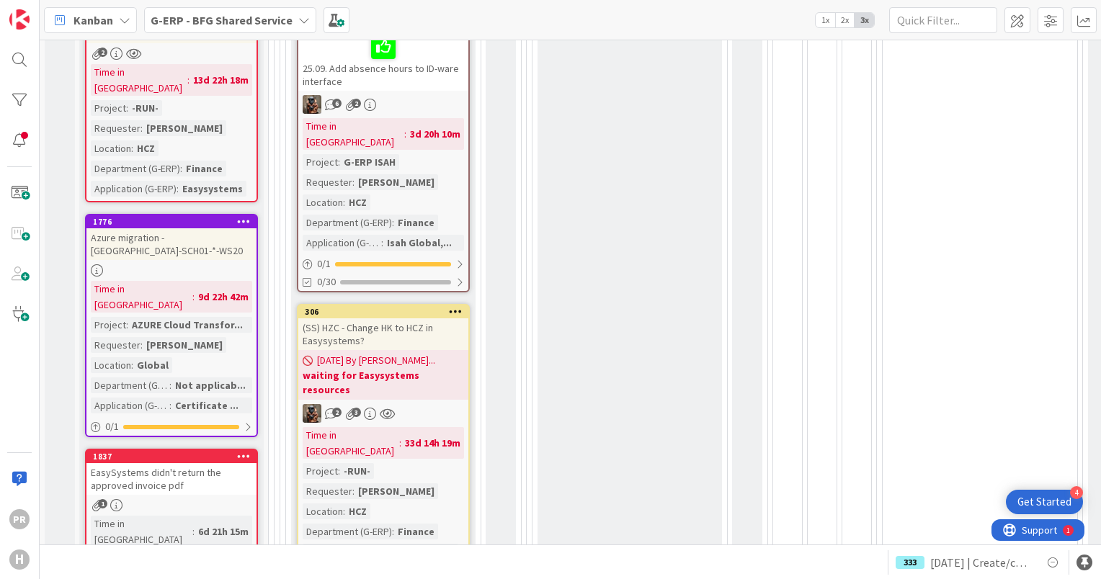
scroll to position [1009, 0]
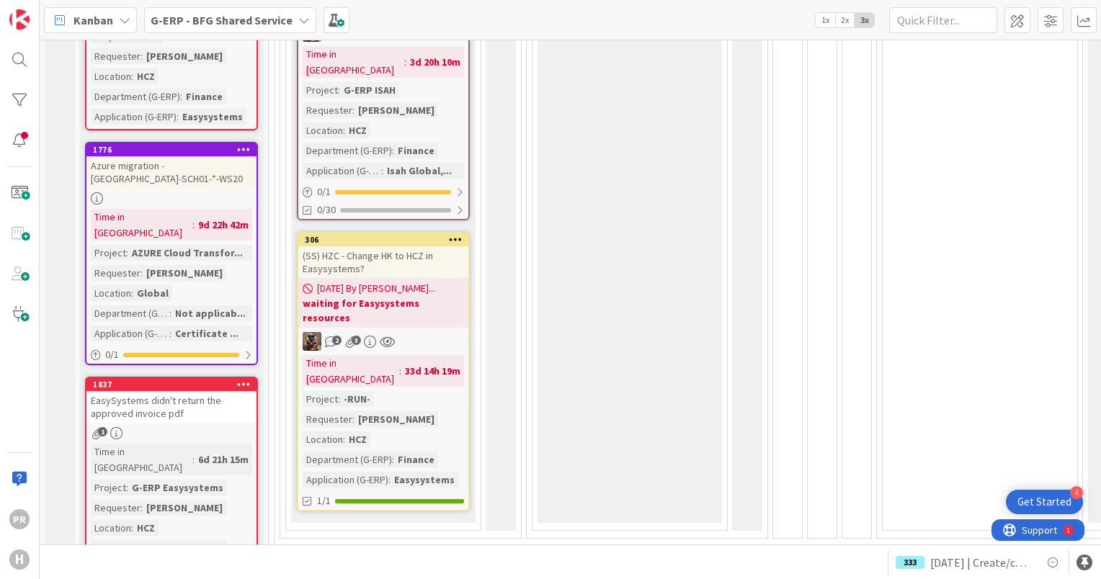
click at [177, 391] on div "EasySystems didn't return the approved invoice pdf" at bounding box center [171, 407] width 170 height 32
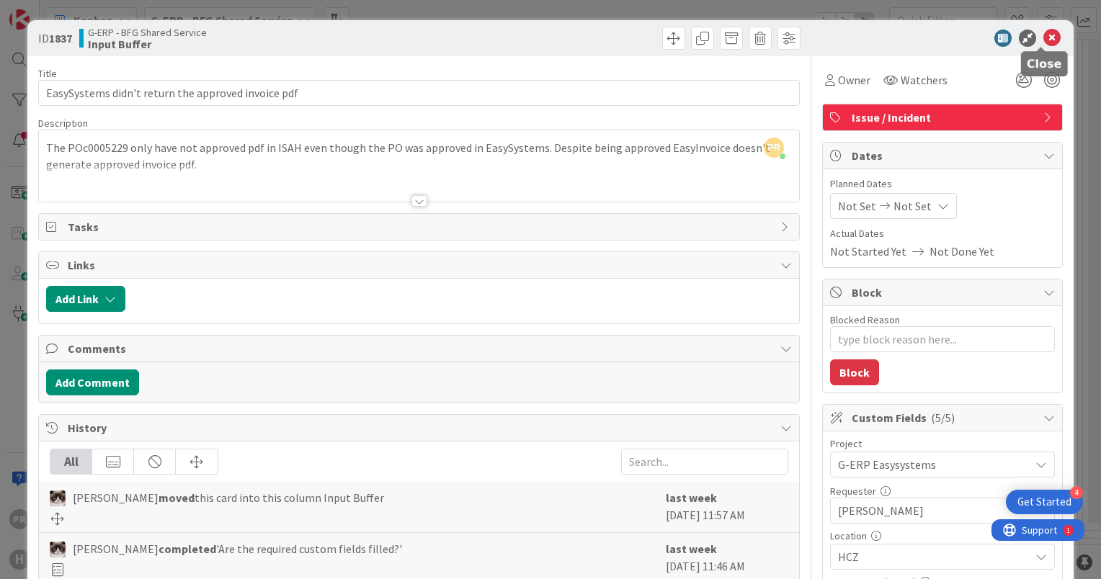
click at [1044, 37] on icon at bounding box center [1052, 38] width 17 height 17
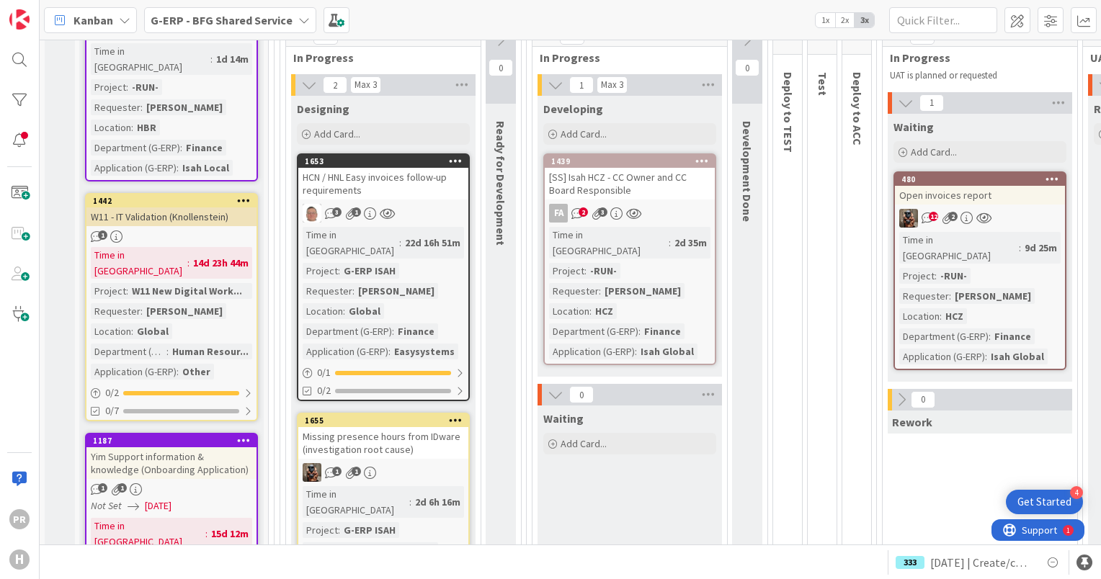
scroll to position [288, 0]
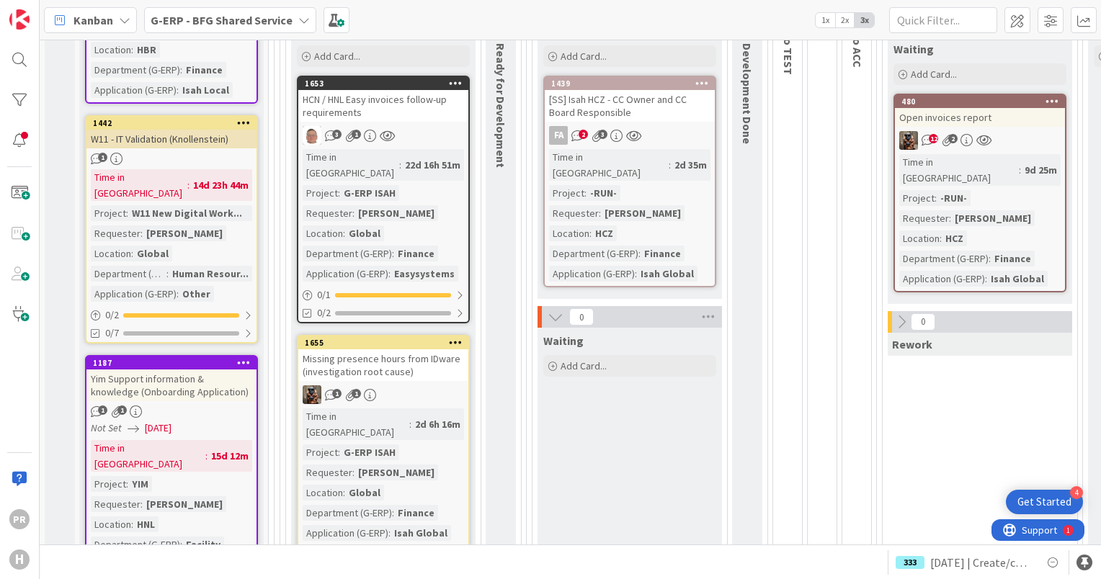
click at [992, 121] on div "Open invoices report" at bounding box center [980, 117] width 170 height 19
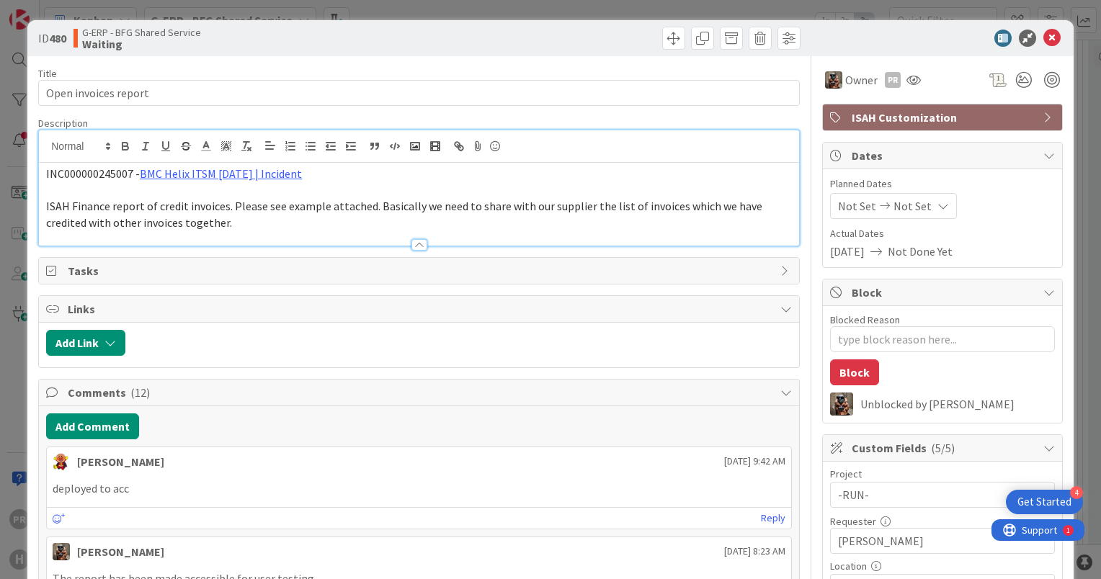
type textarea "x"
drag, startPoint x: 1040, startPoint y: 40, endPoint x: 1070, endPoint y: 43, distance: 29.7
click at [1044, 40] on icon at bounding box center [1052, 38] width 17 height 17
